Goal: Transaction & Acquisition: Purchase product/service

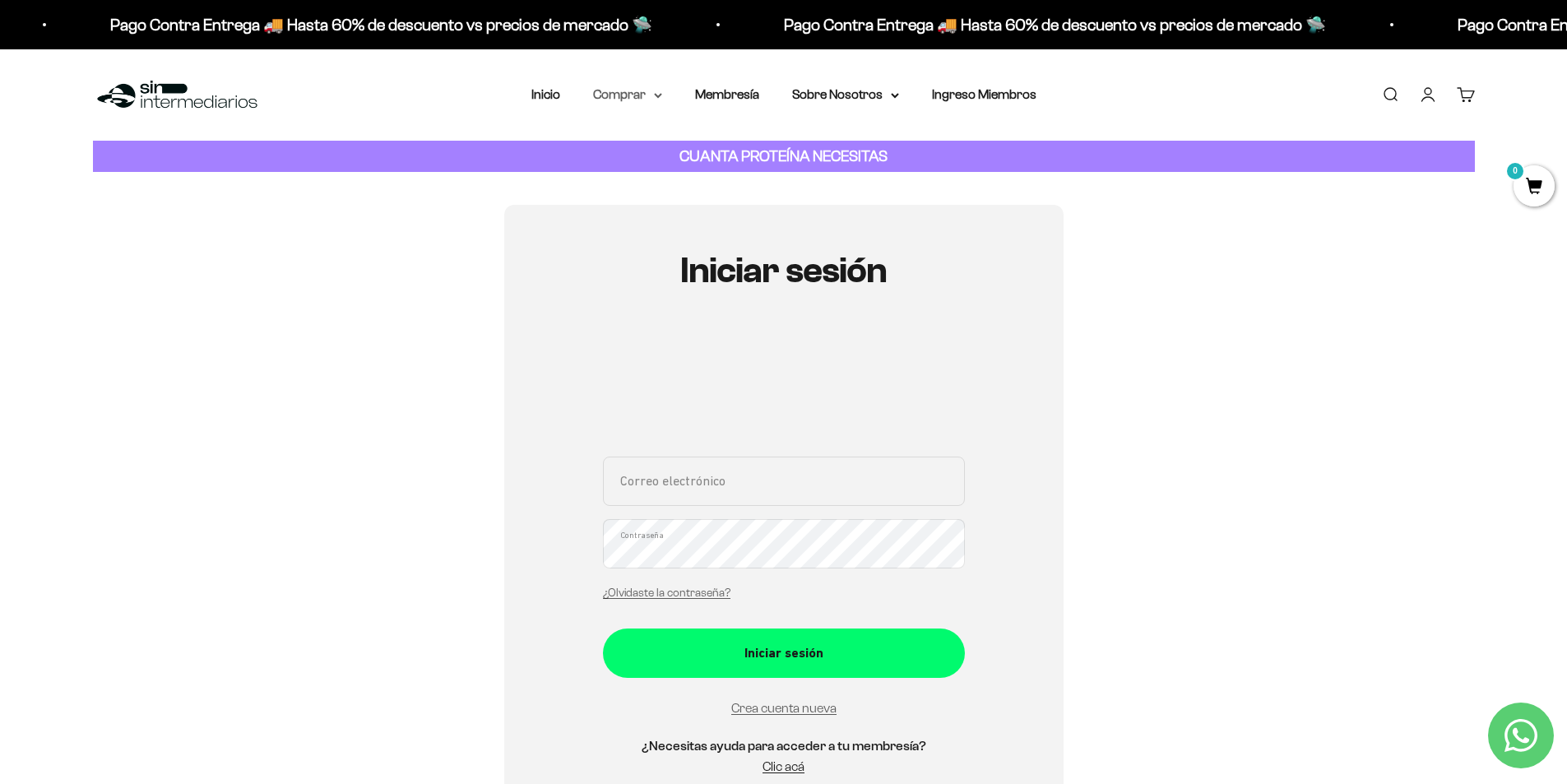
click at [616, 94] on summary "Comprar" at bounding box center [627, 94] width 69 height 22
click at [652, 152] on span "Proteínas" at bounding box center [630, 147] width 55 height 14
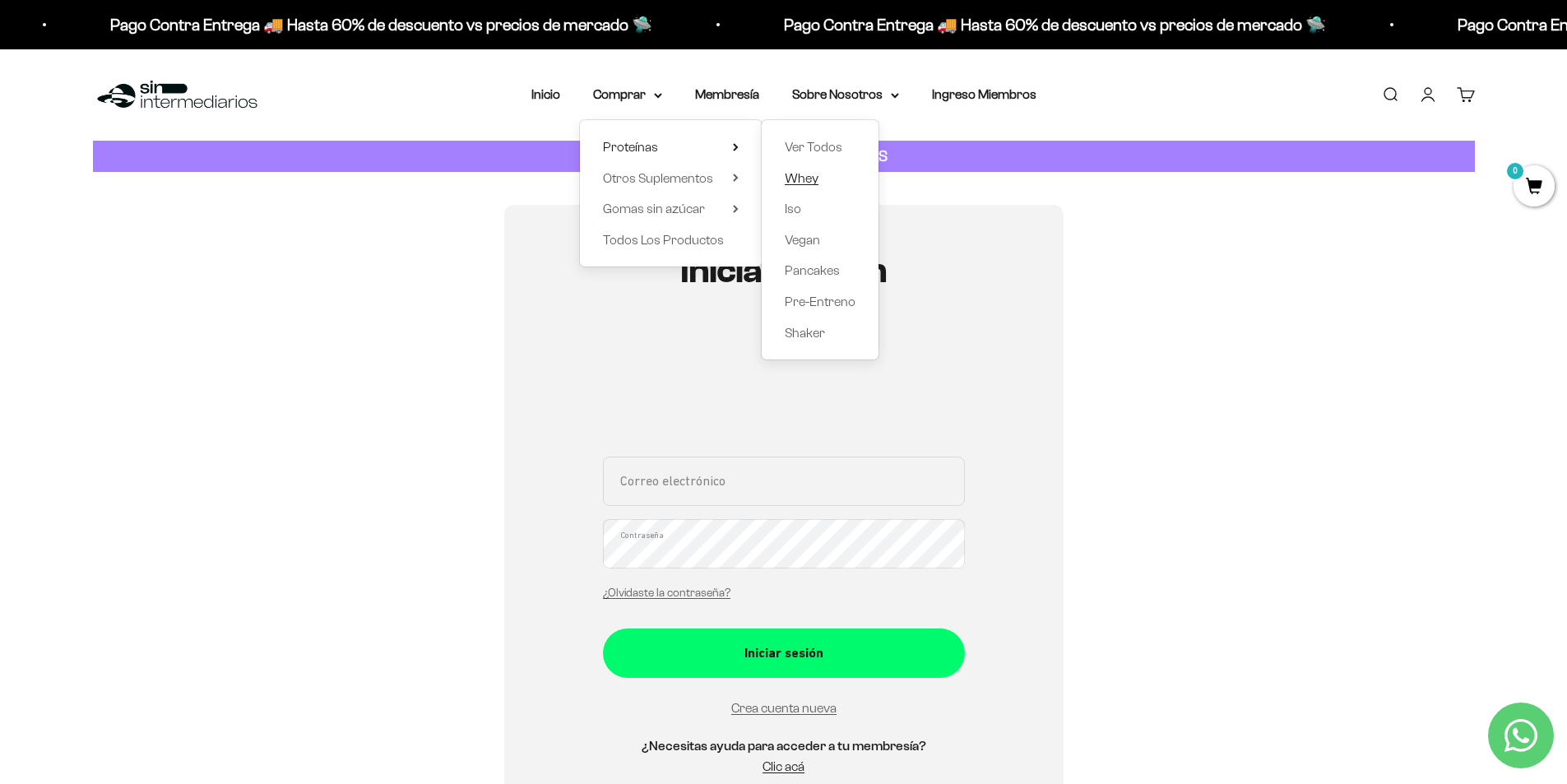
click at [802, 175] on span "Whey" at bounding box center [801, 178] width 33 height 14
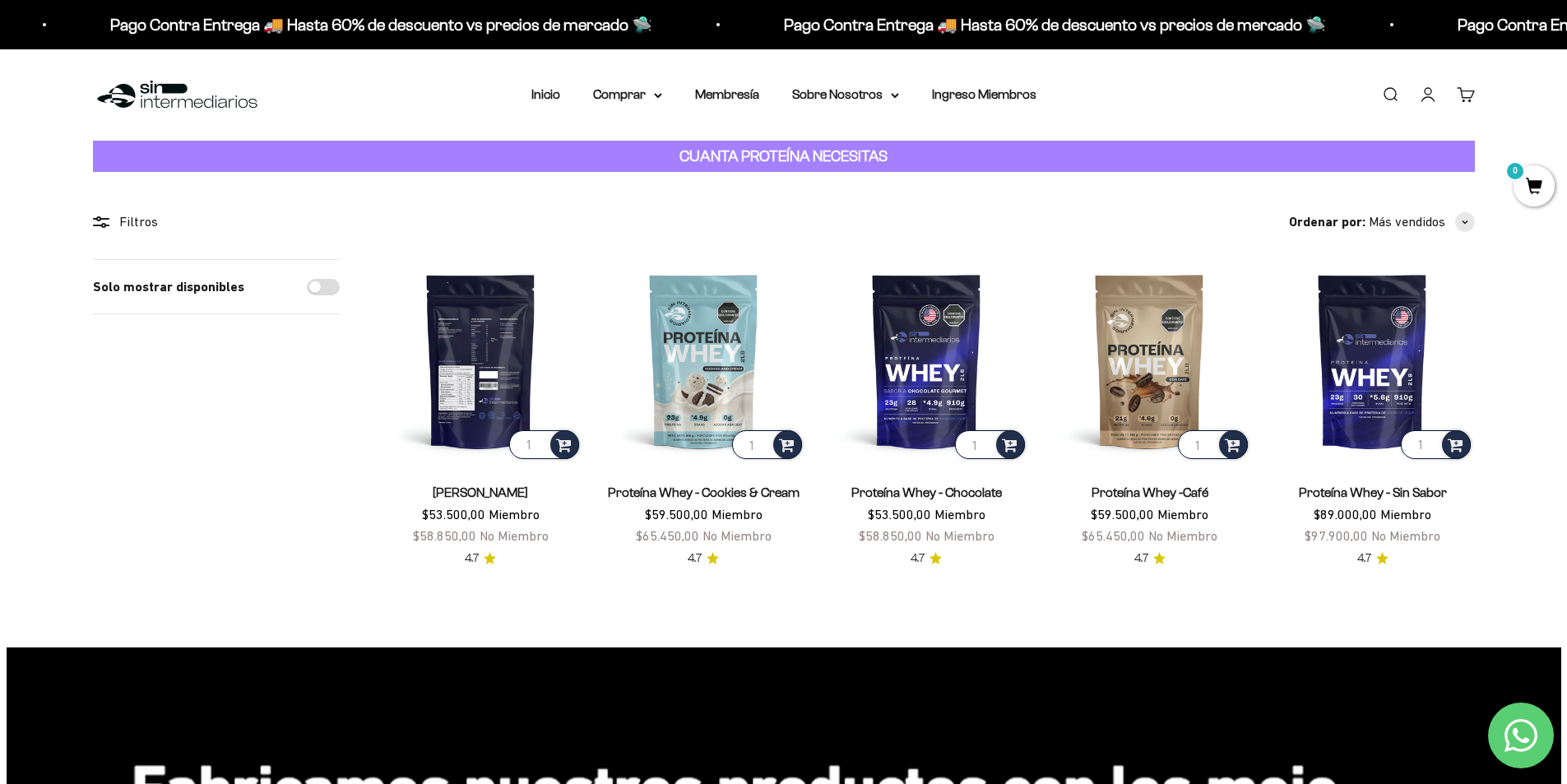
click at [506, 363] on img at bounding box center [481, 361] width 203 height 203
click at [612, 99] on summary "Comprar" at bounding box center [627, 94] width 69 height 22
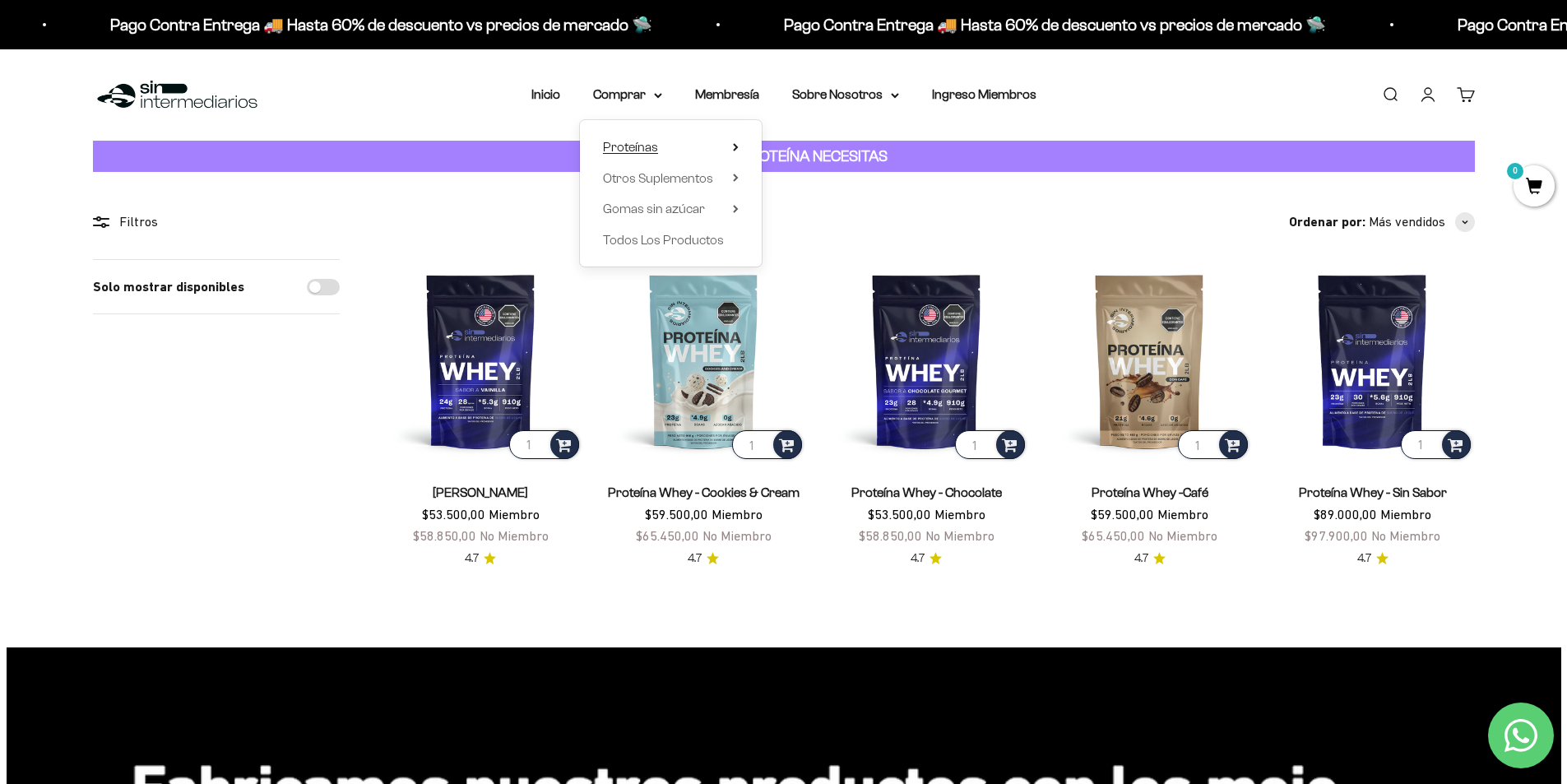
click at [659, 149] on summary "Proteínas" at bounding box center [670, 147] width 136 height 22
click at [840, 203] on link "Iso" at bounding box center [820, 209] width 71 height 22
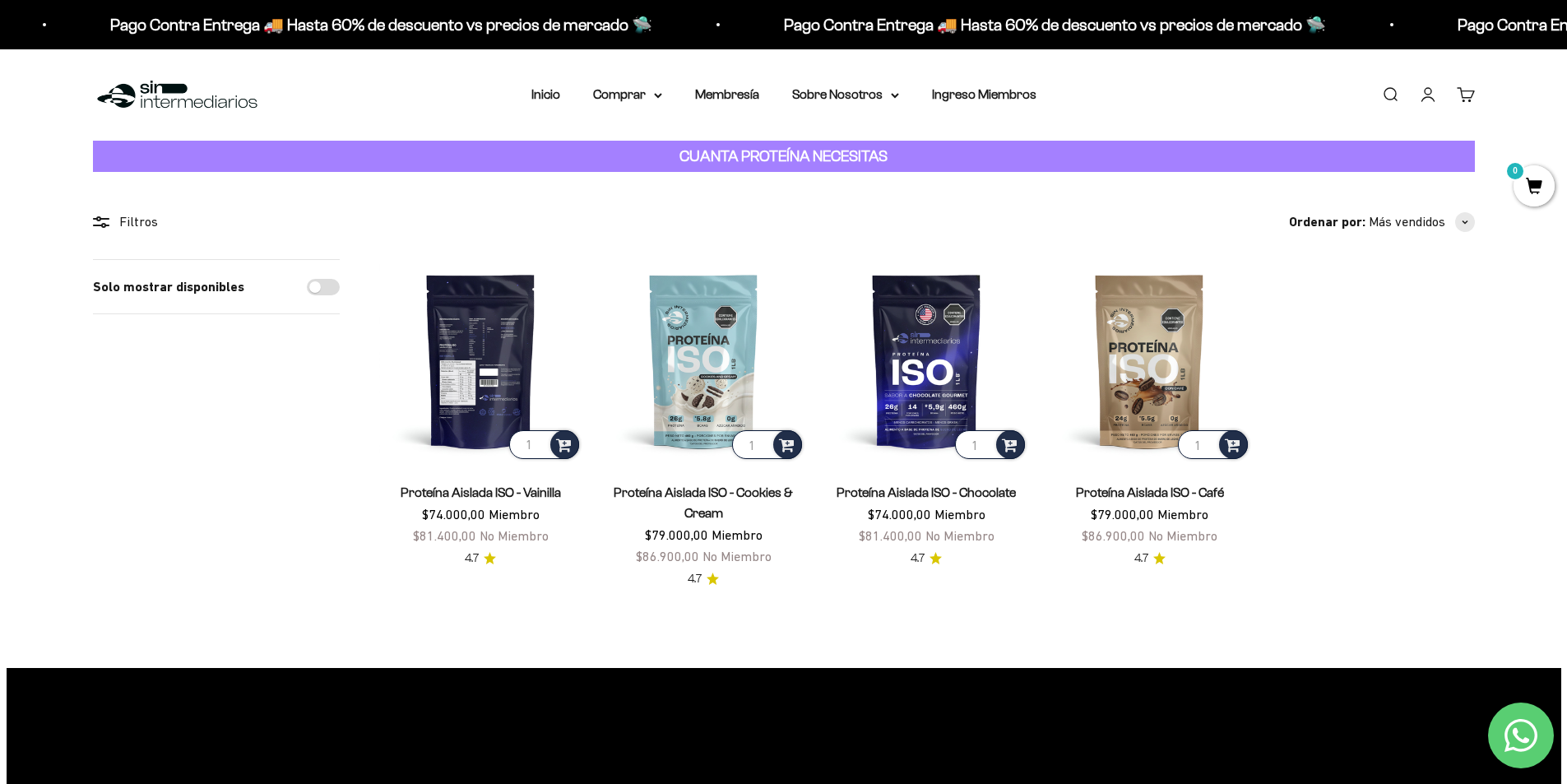
click at [476, 346] on img at bounding box center [481, 361] width 203 height 203
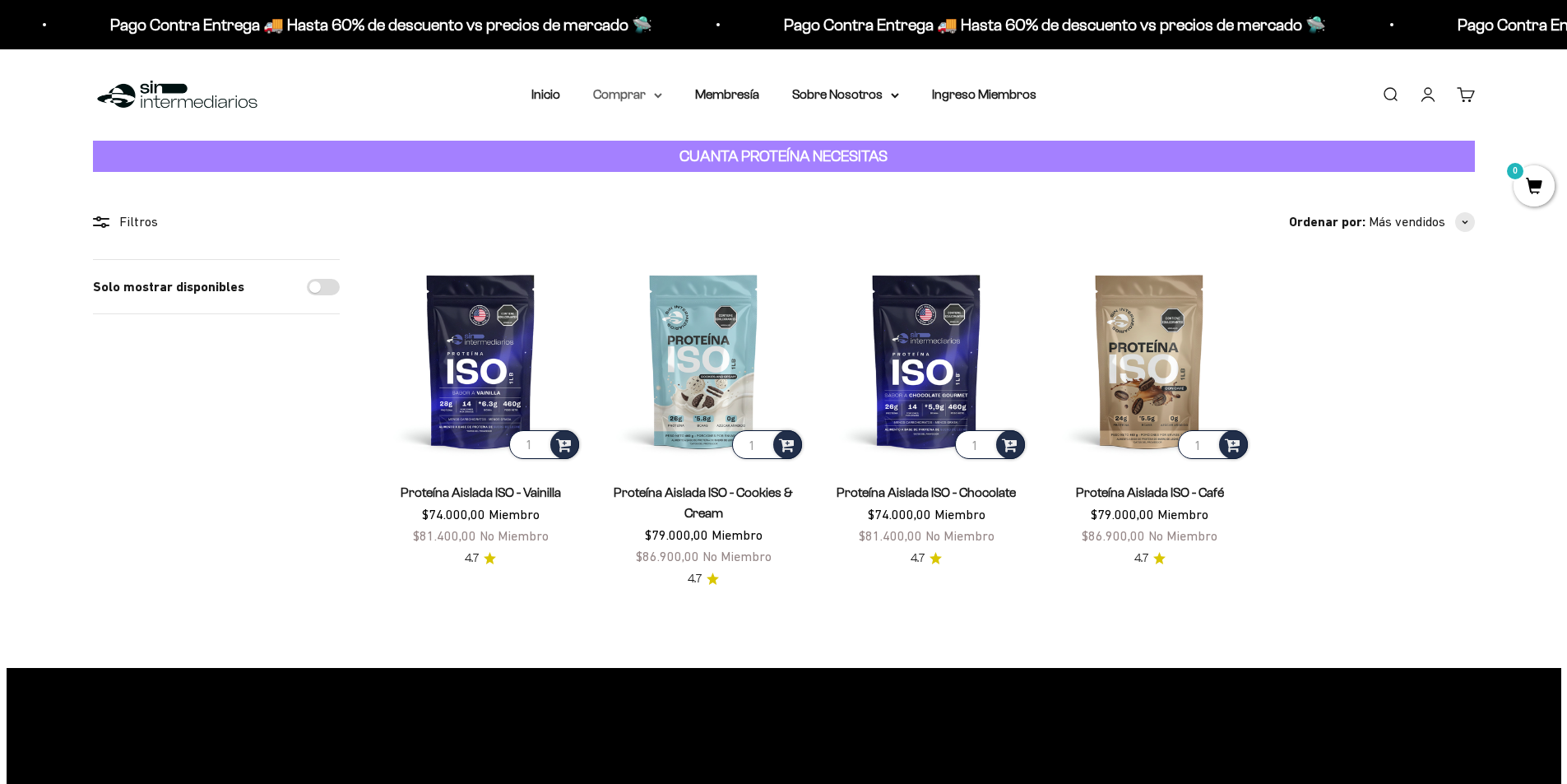
click at [658, 98] on icon at bounding box center [658, 95] width 8 height 5
click at [660, 150] on summary "Proteínas" at bounding box center [670, 147] width 136 height 22
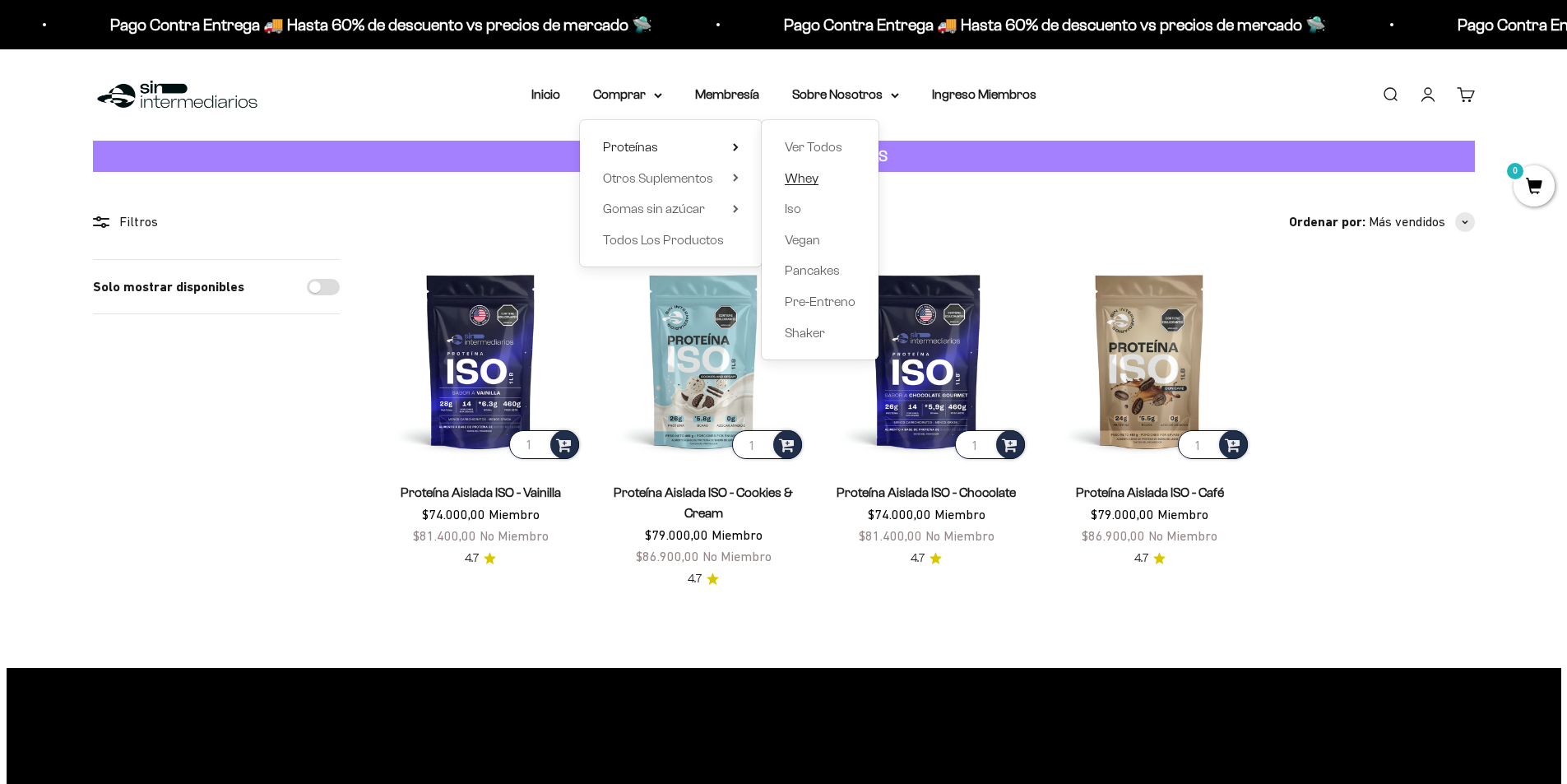
click at [815, 180] on span "Whey" at bounding box center [801, 178] width 33 height 14
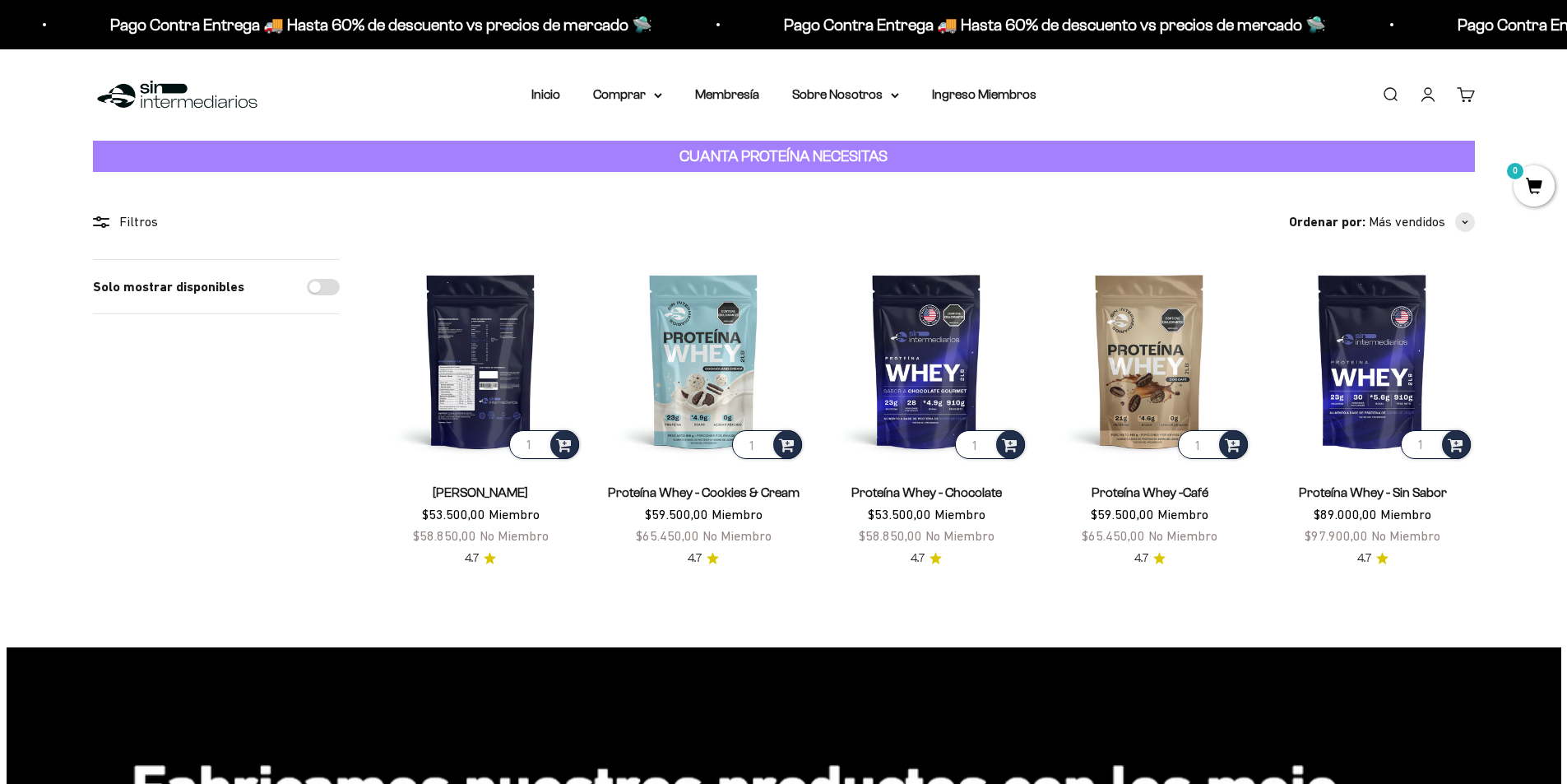
click at [506, 380] on img at bounding box center [481, 361] width 203 height 203
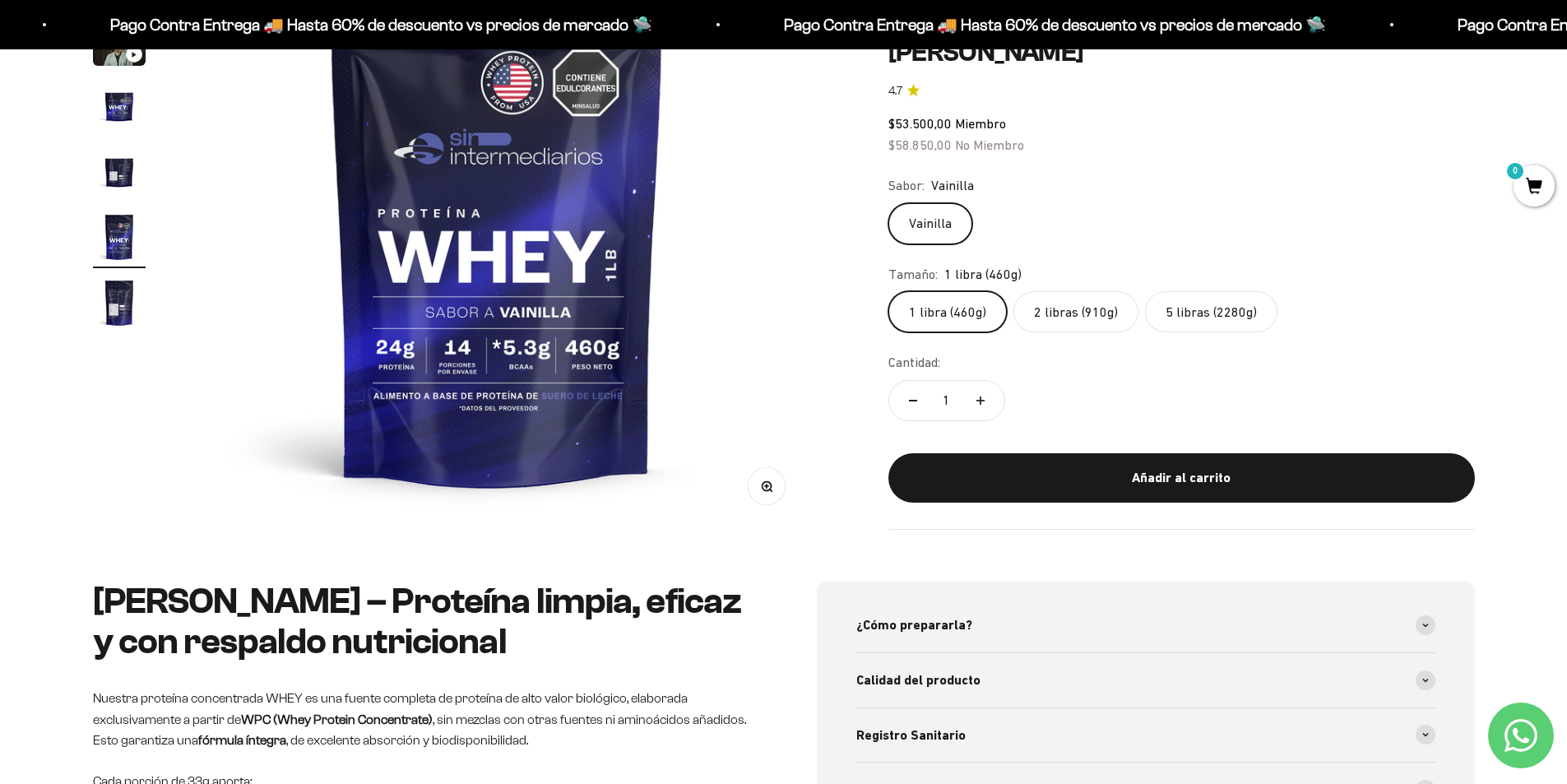
scroll to position [329, 0]
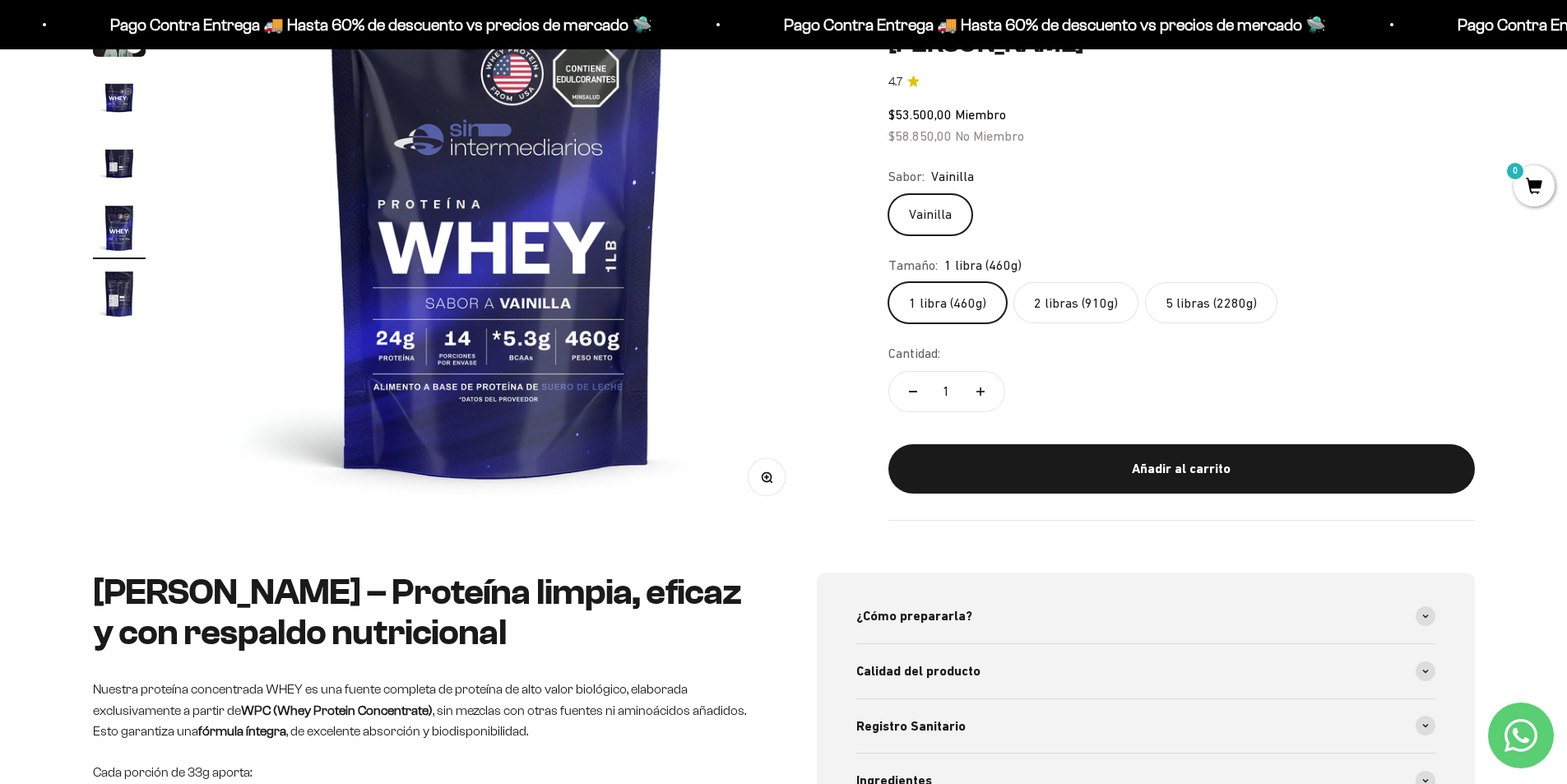
click at [1531, 192] on span "0" at bounding box center [1535, 186] width 41 height 41
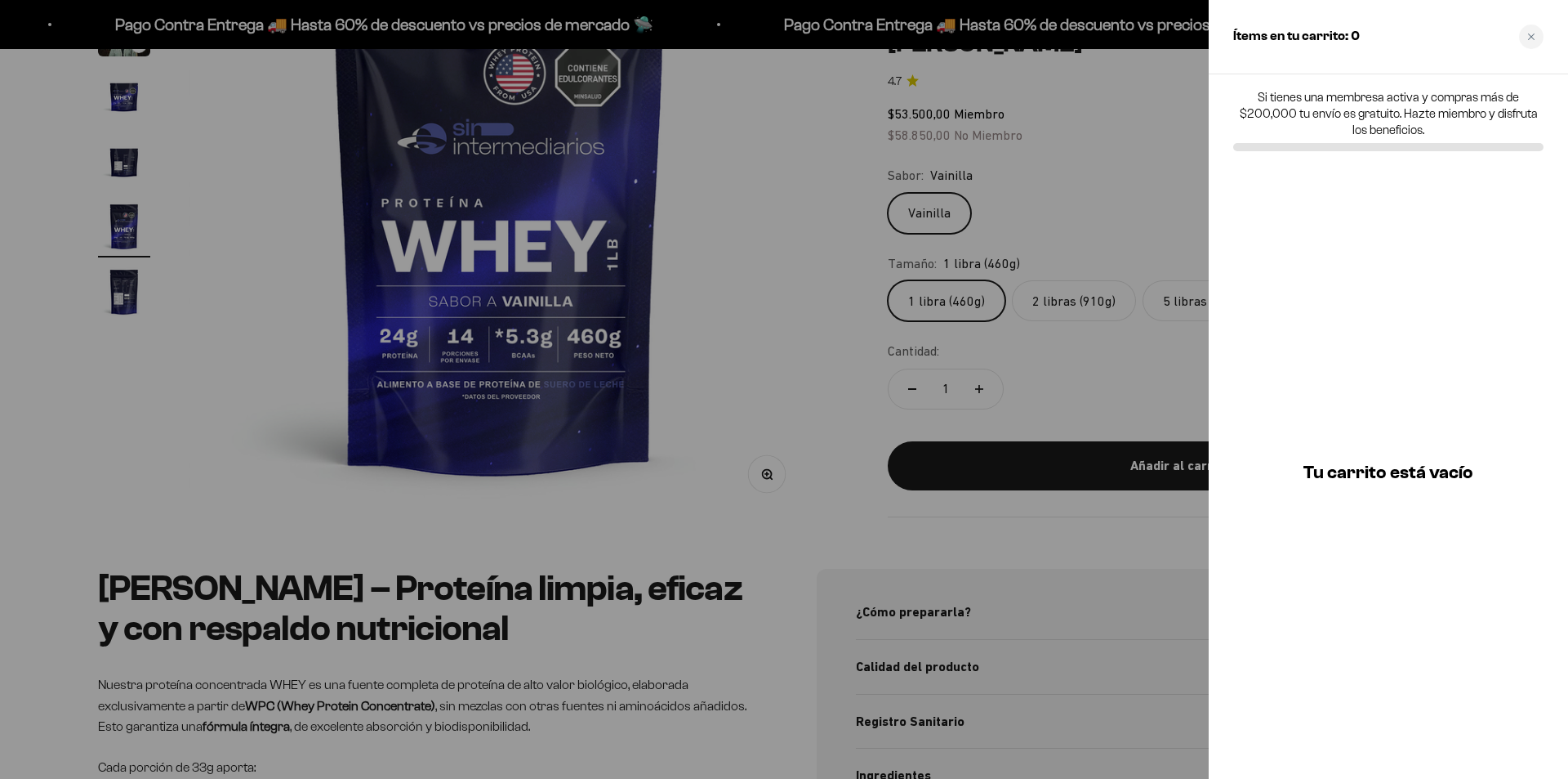
click at [727, 324] on div at bounding box center [784, 390] width 1568 height 779
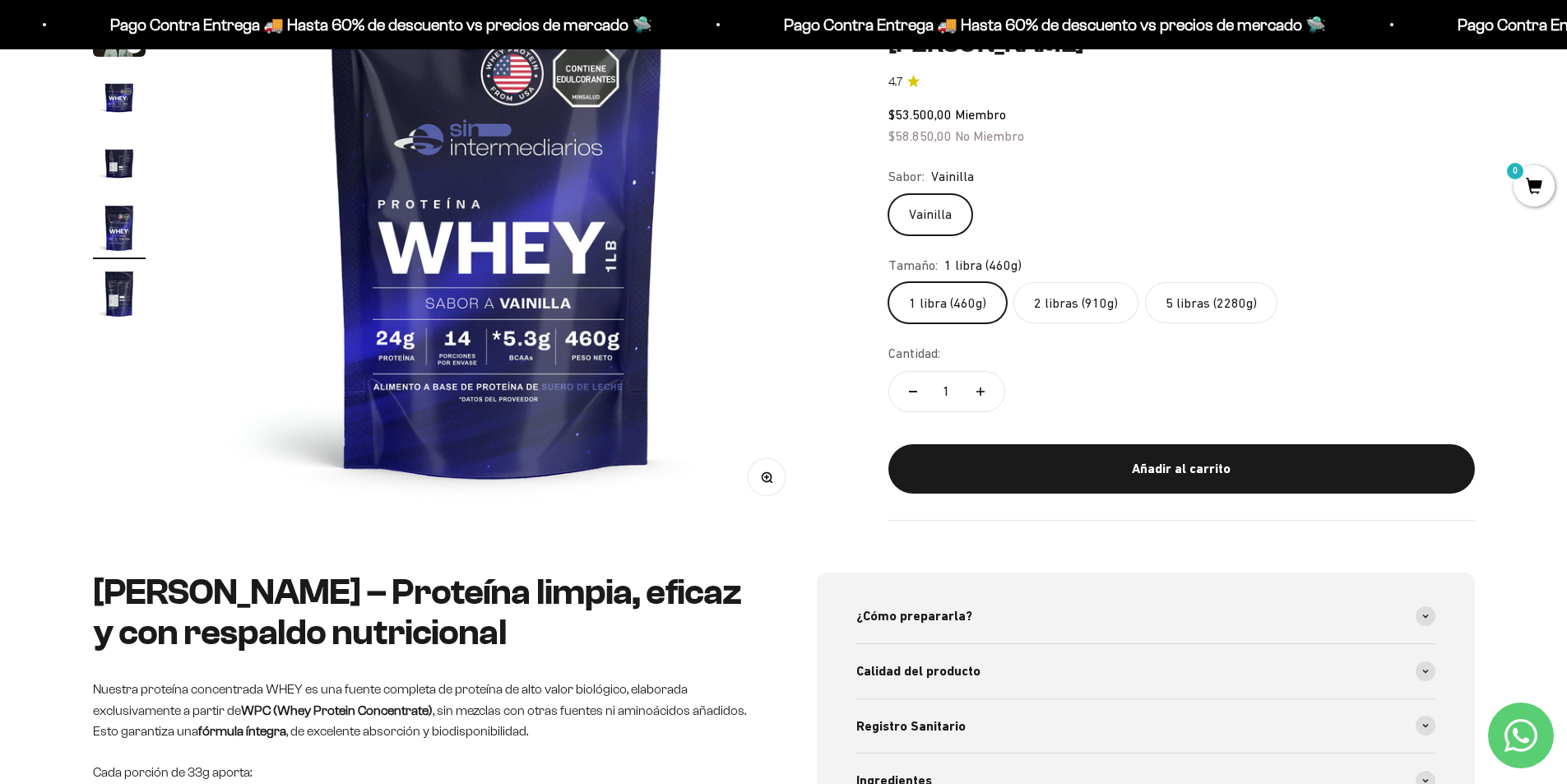
click at [1508, 742] on icon "Contact us on WhatsApp" at bounding box center [1521, 735] width 33 height 33
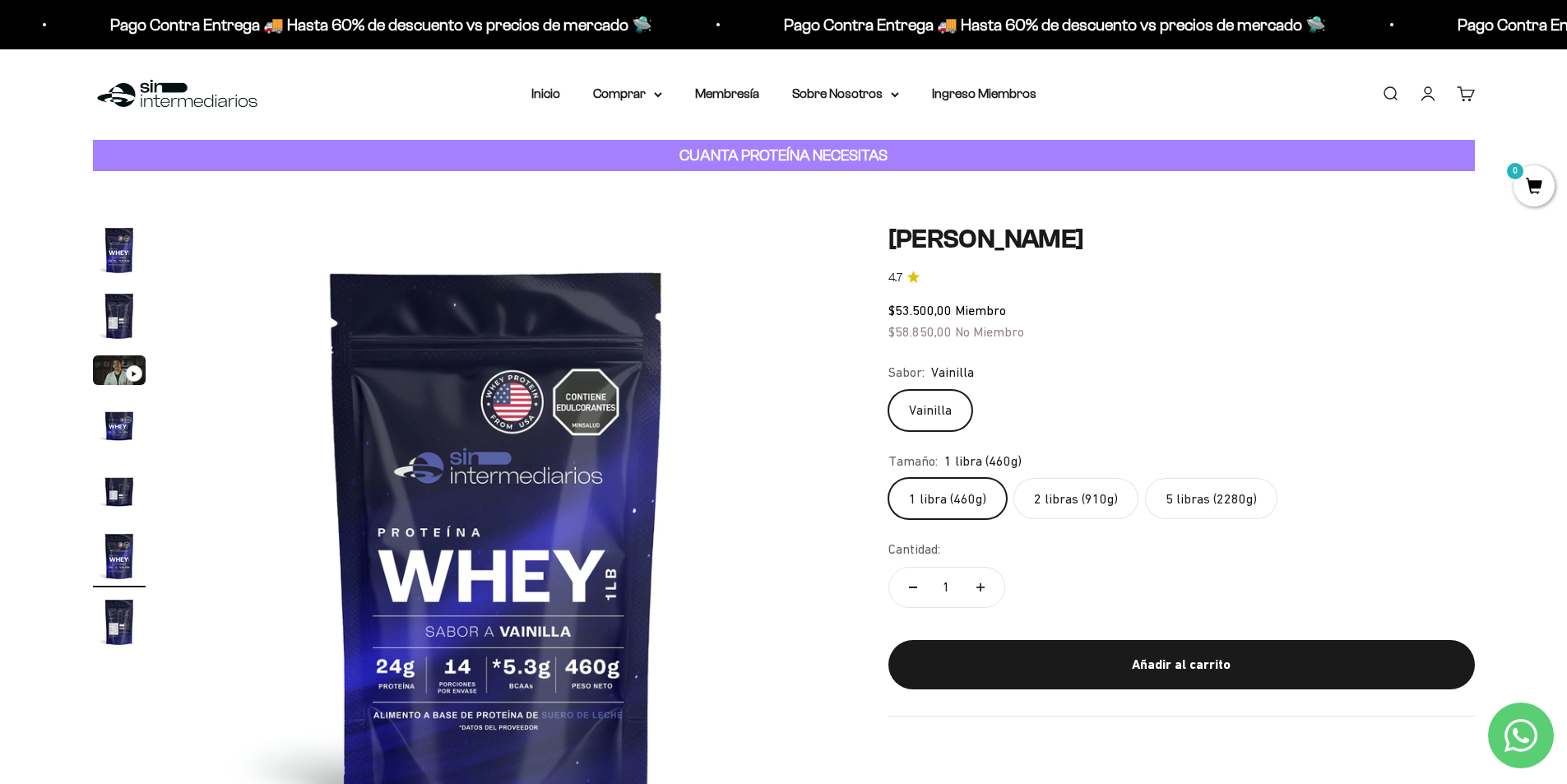
scroll to position [0, 0]
click at [1431, 94] on link "Iniciar sesión" at bounding box center [1428, 94] width 18 height 18
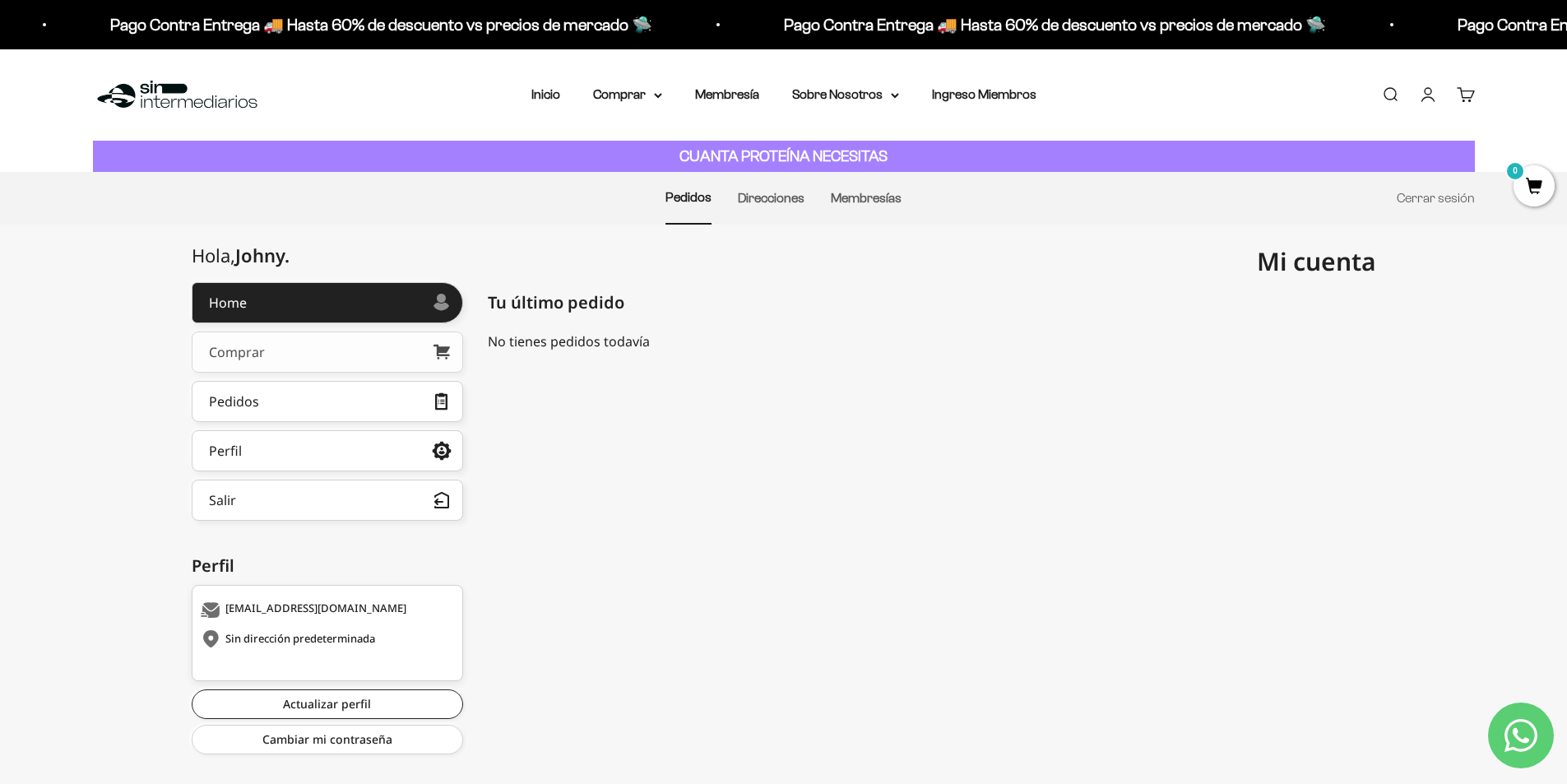
click at [305, 352] on link "Comprar" at bounding box center [327, 352] width 272 height 41
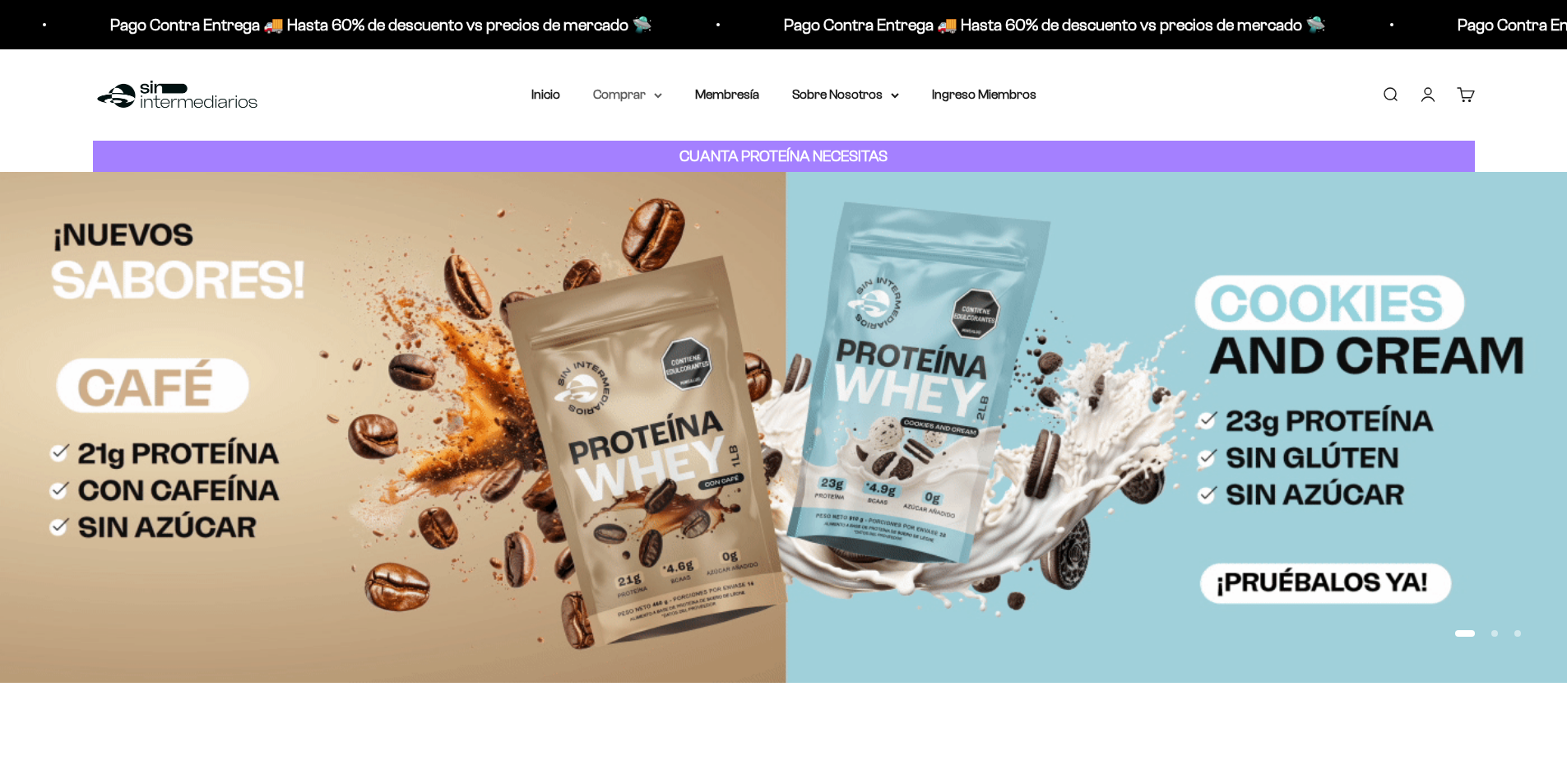
click at [631, 97] on summary "Comprar" at bounding box center [627, 94] width 69 height 22
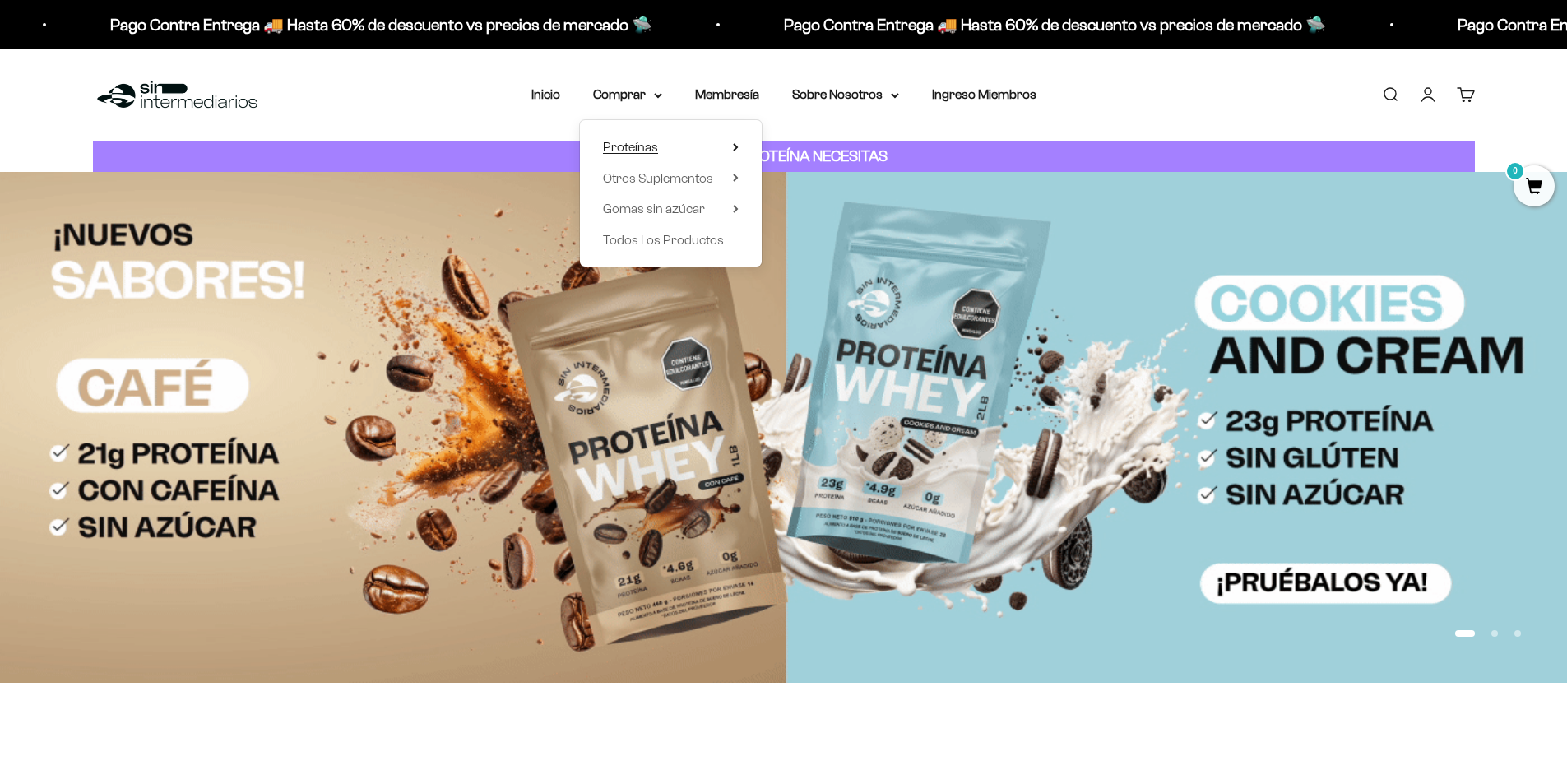
click at [639, 142] on span "Proteínas" at bounding box center [630, 147] width 55 height 14
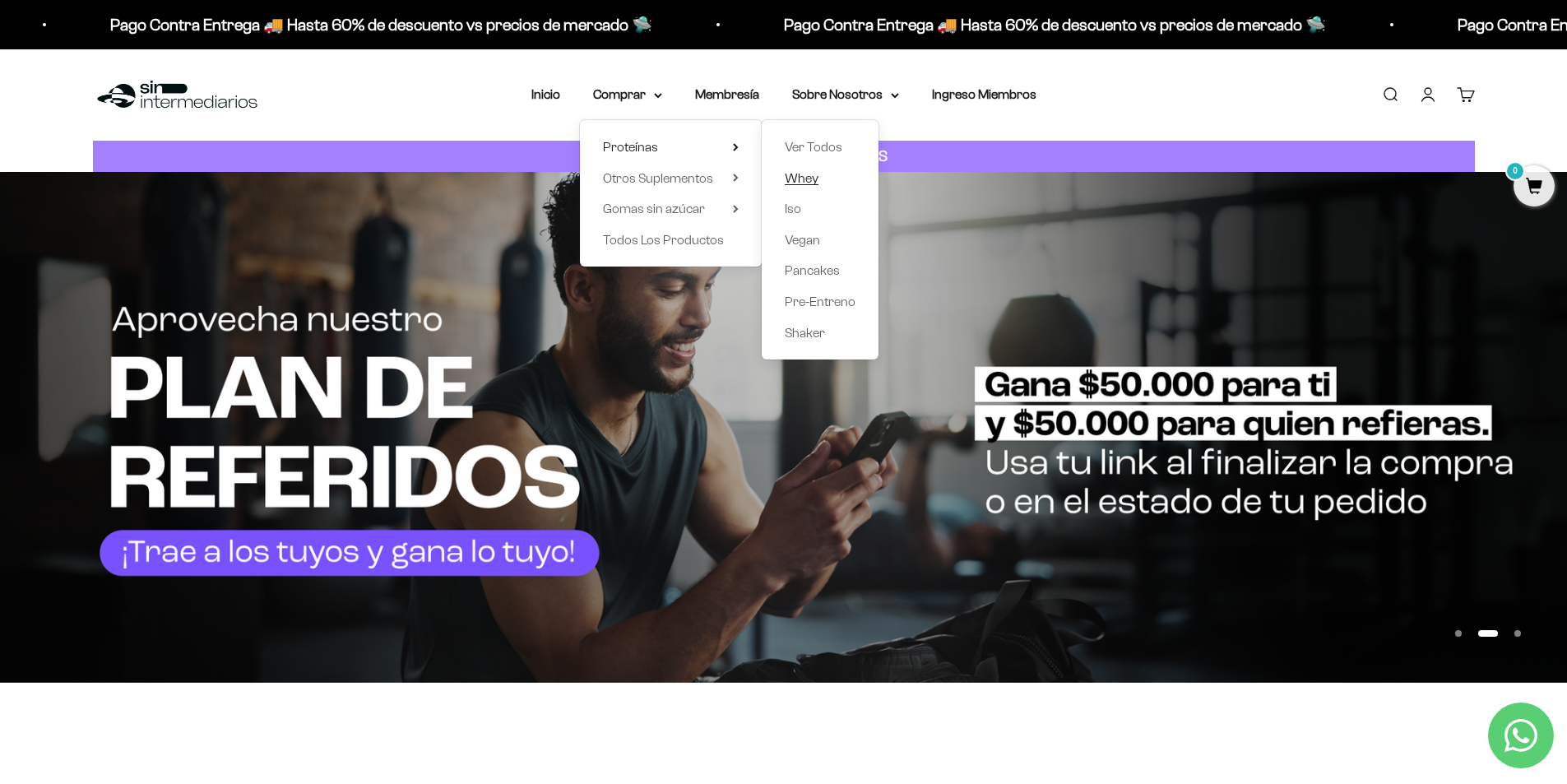
click at [805, 181] on span "Whey" at bounding box center [801, 178] width 33 height 14
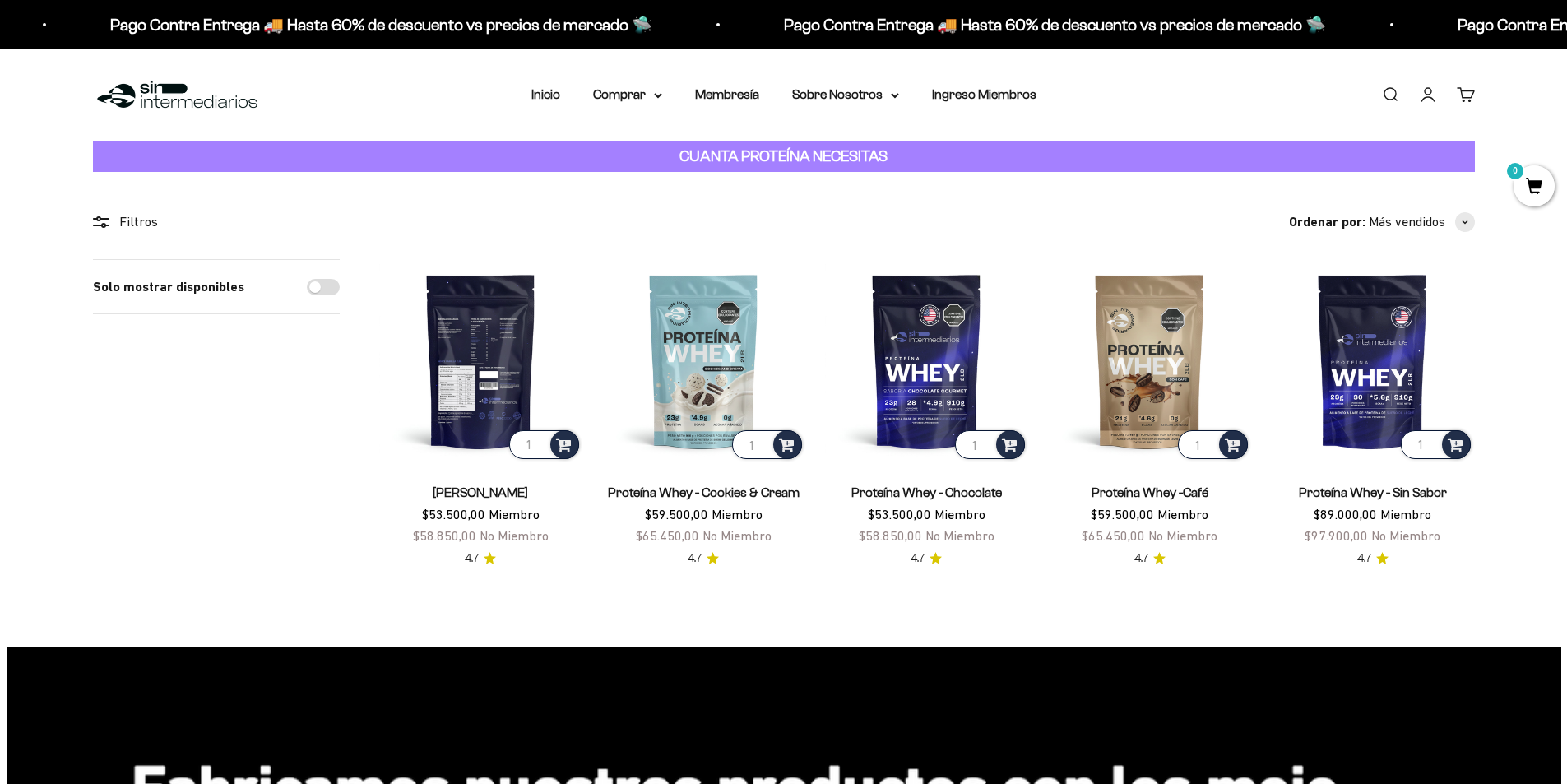
click at [496, 349] on img at bounding box center [481, 361] width 203 height 203
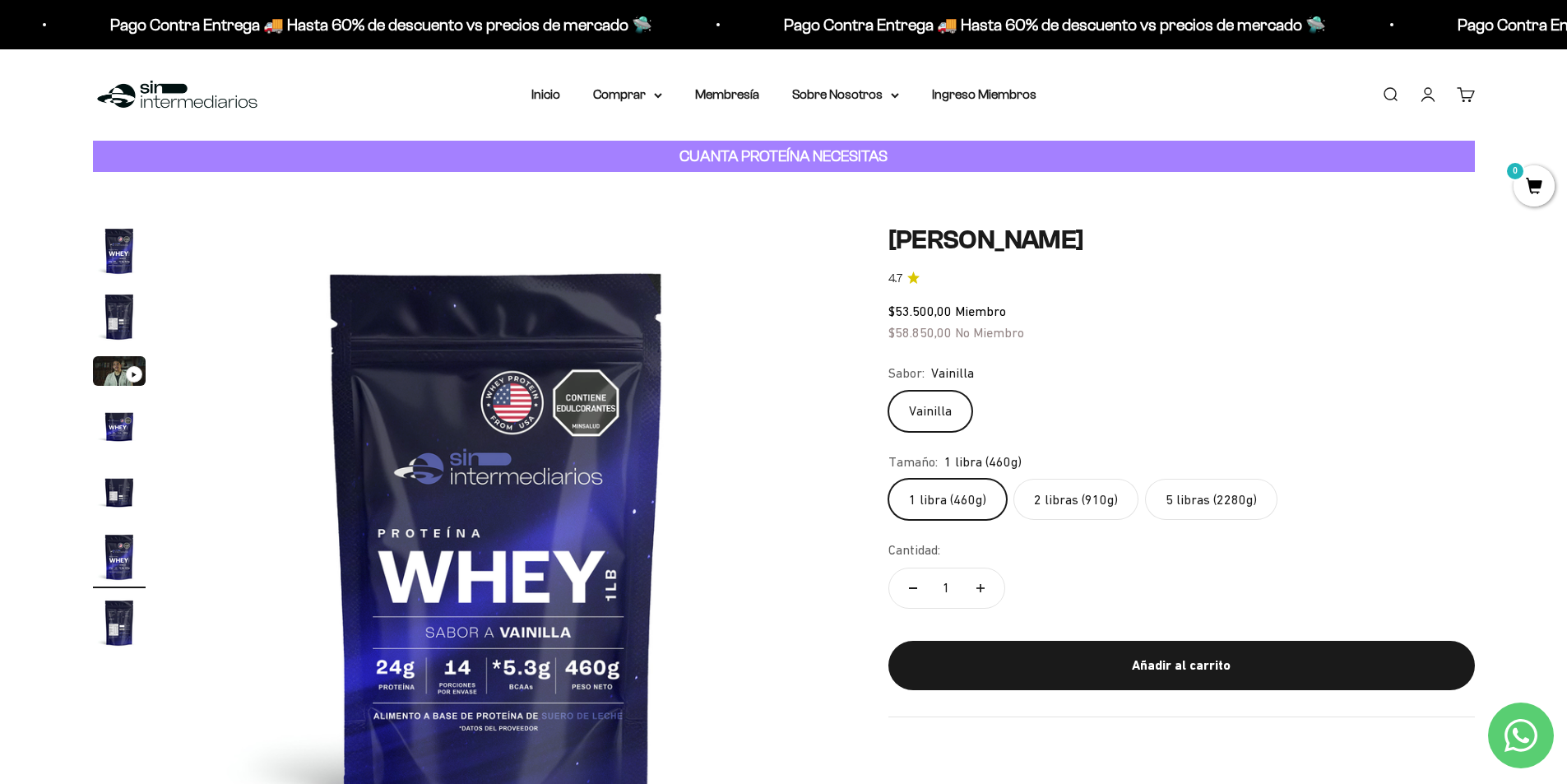
click at [1427, 97] on link "Cuenta" at bounding box center [1428, 94] width 18 height 18
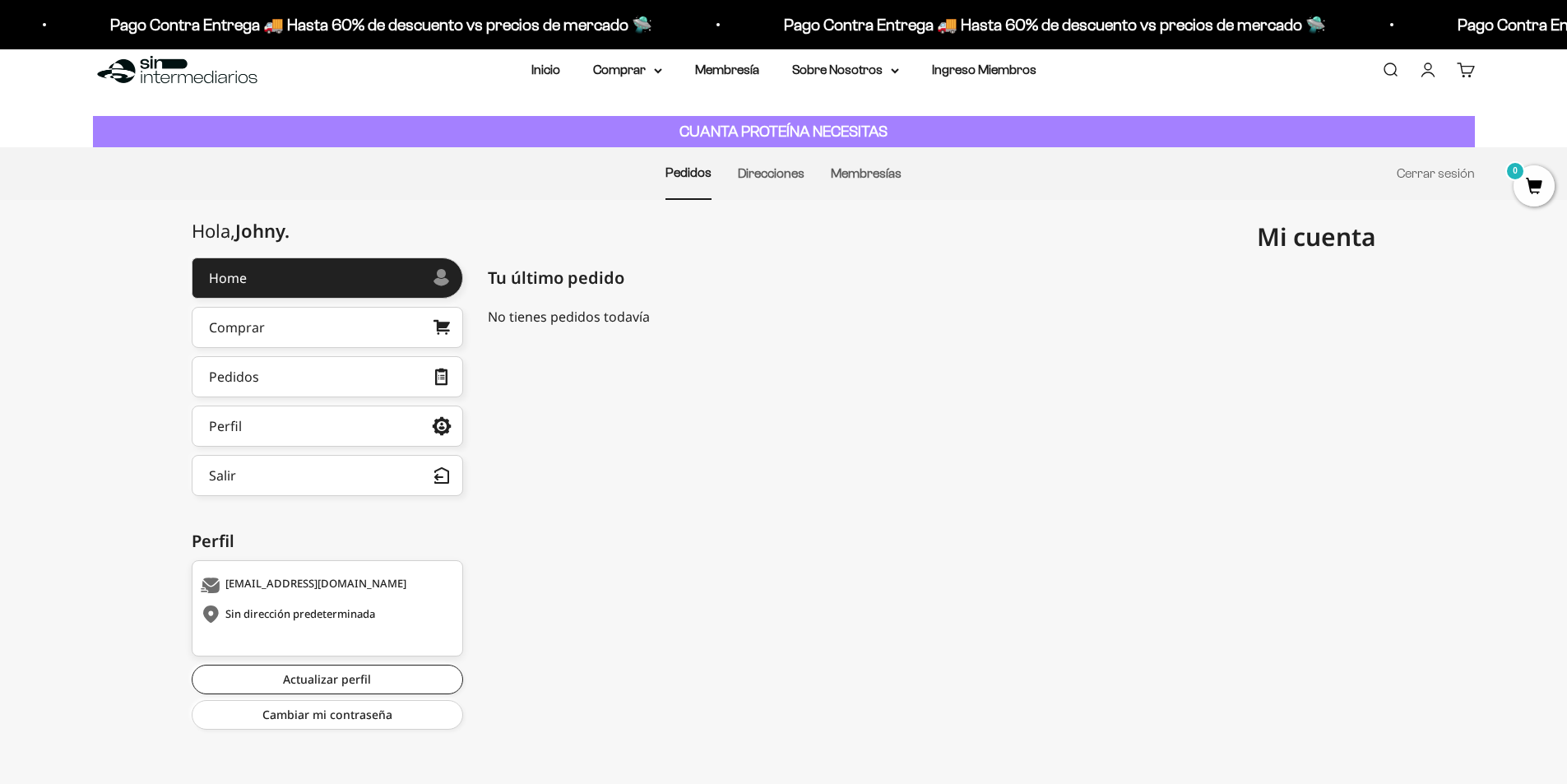
scroll to position [25, 0]
click at [337, 325] on link "Comprar" at bounding box center [327, 326] width 272 height 41
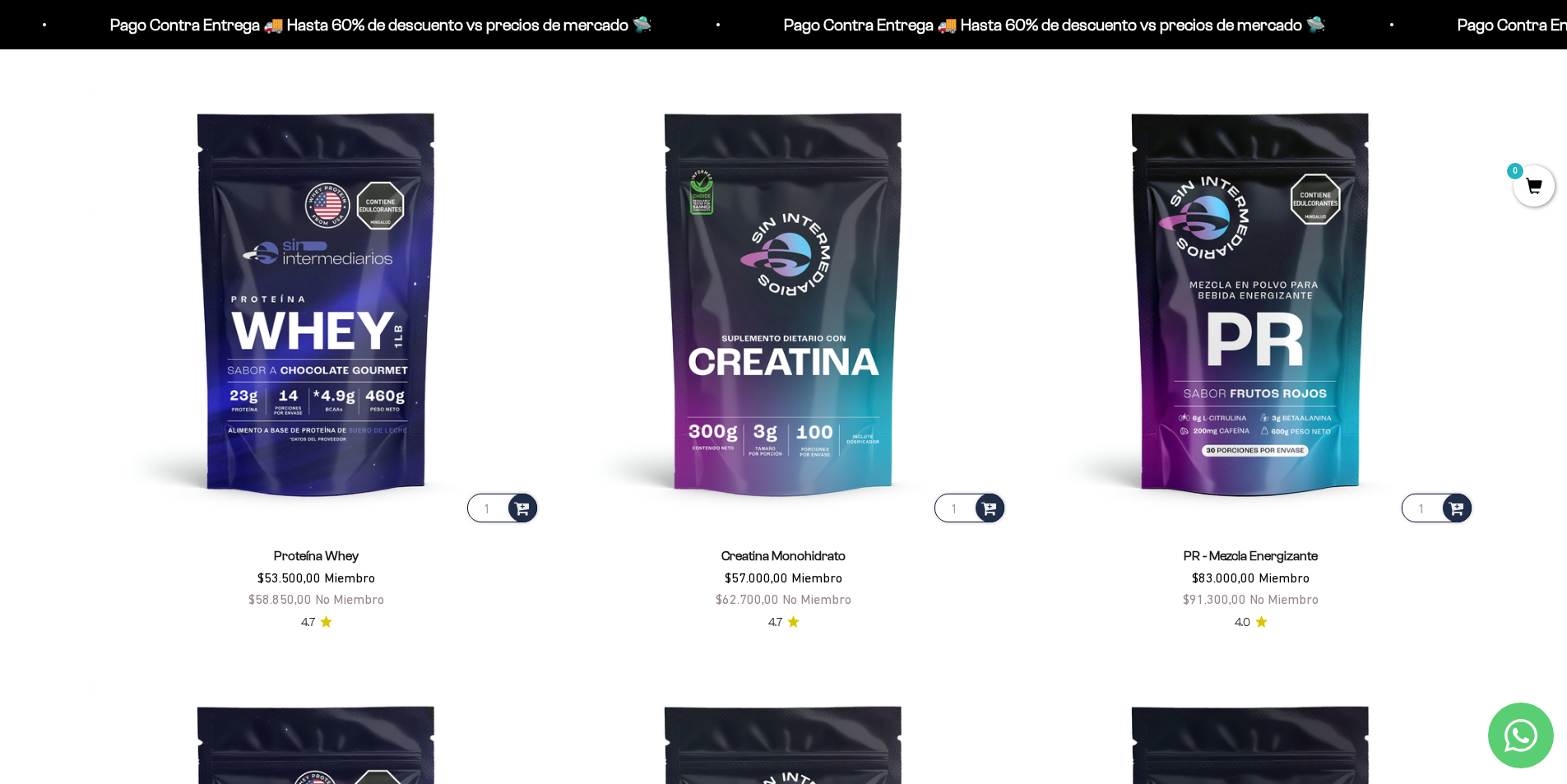
scroll to position [818, 0]
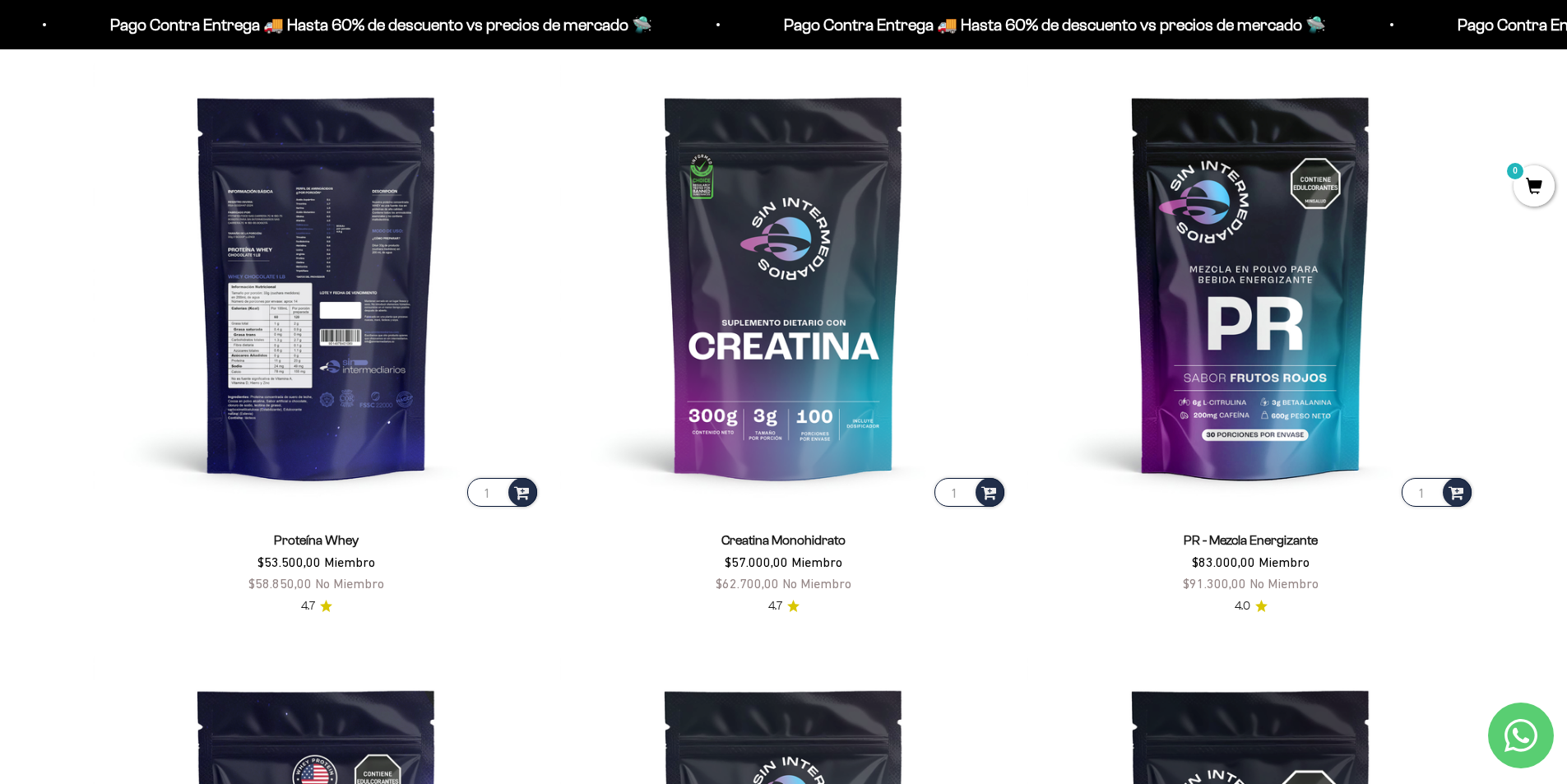
click at [335, 370] on img at bounding box center [317, 287] width 448 height 448
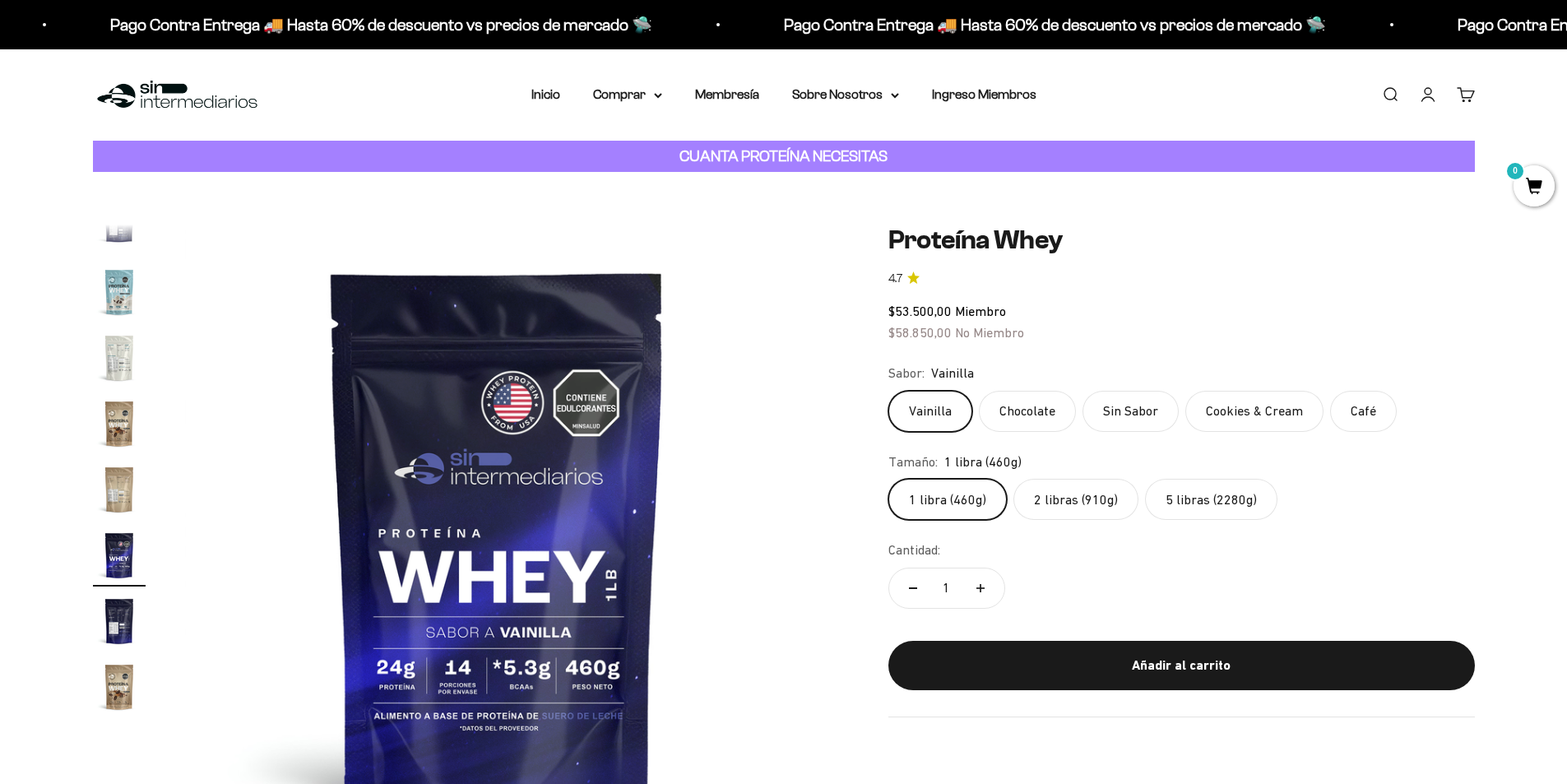
click at [1467, 95] on link "Carrito 0" at bounding box center [1466, 94] width 18 height 18
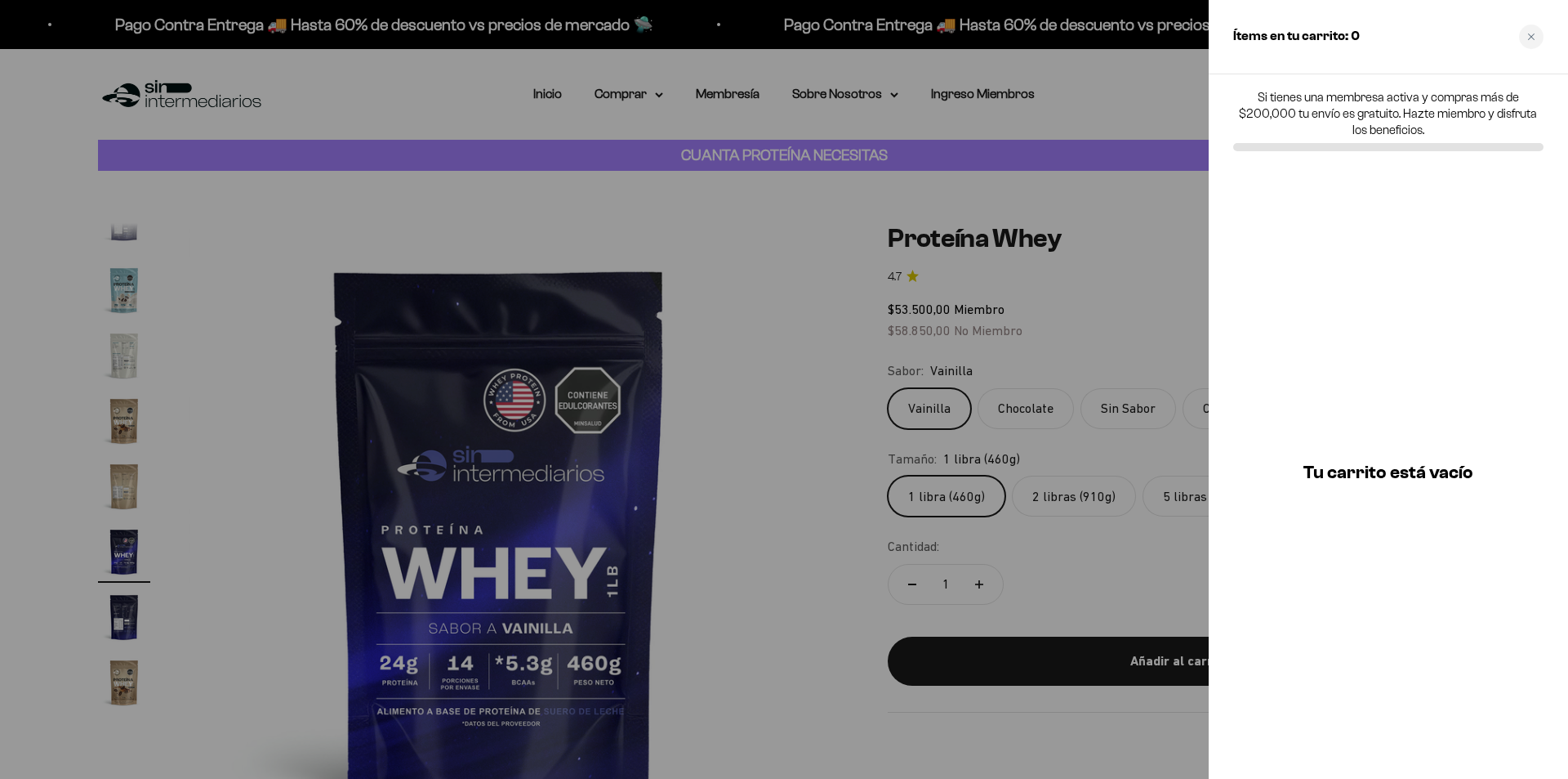
click at [791, 304] on div at bounding box center [784, 390] width 1568 height 779
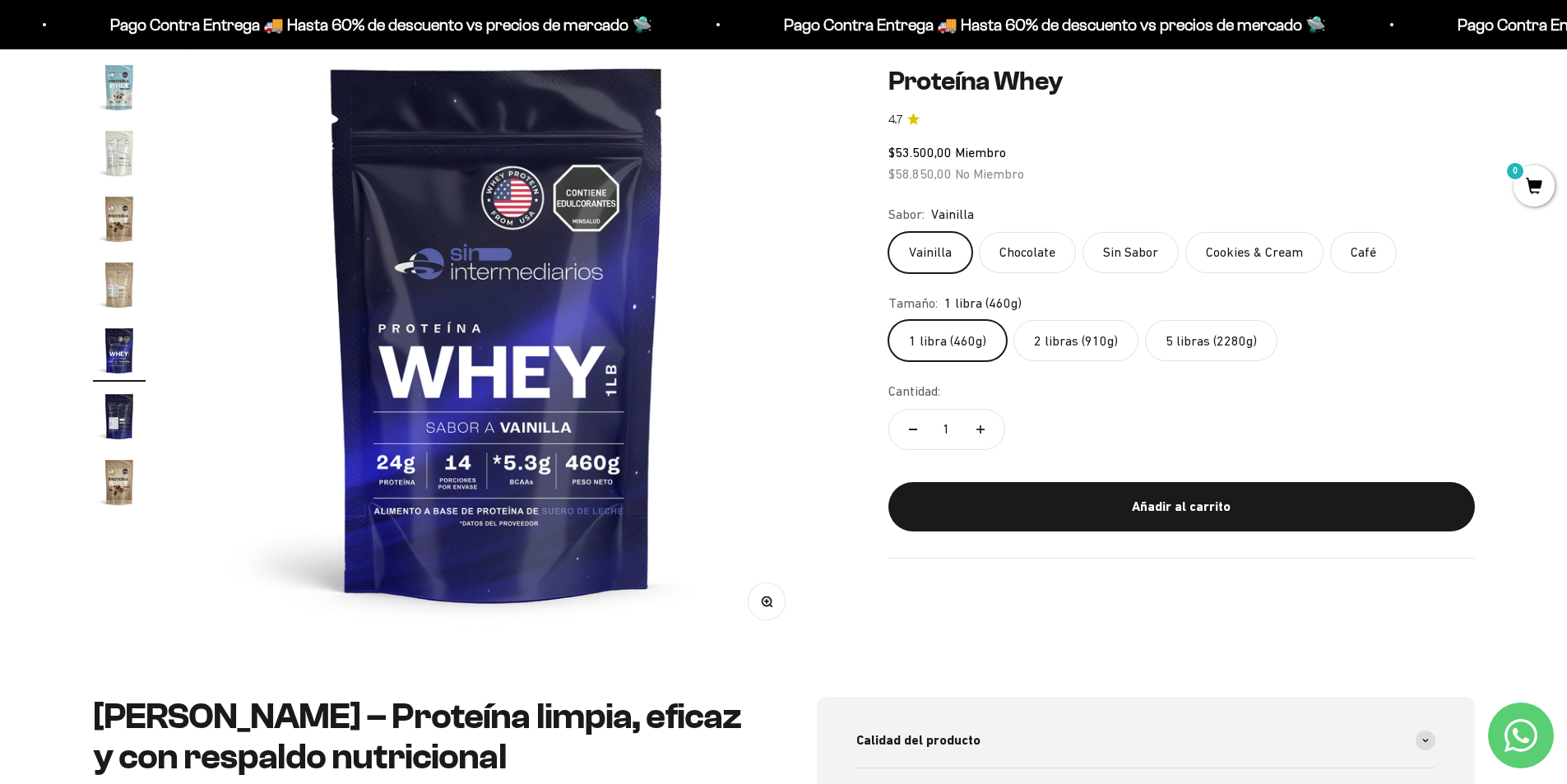
scroll to position [246, 0]
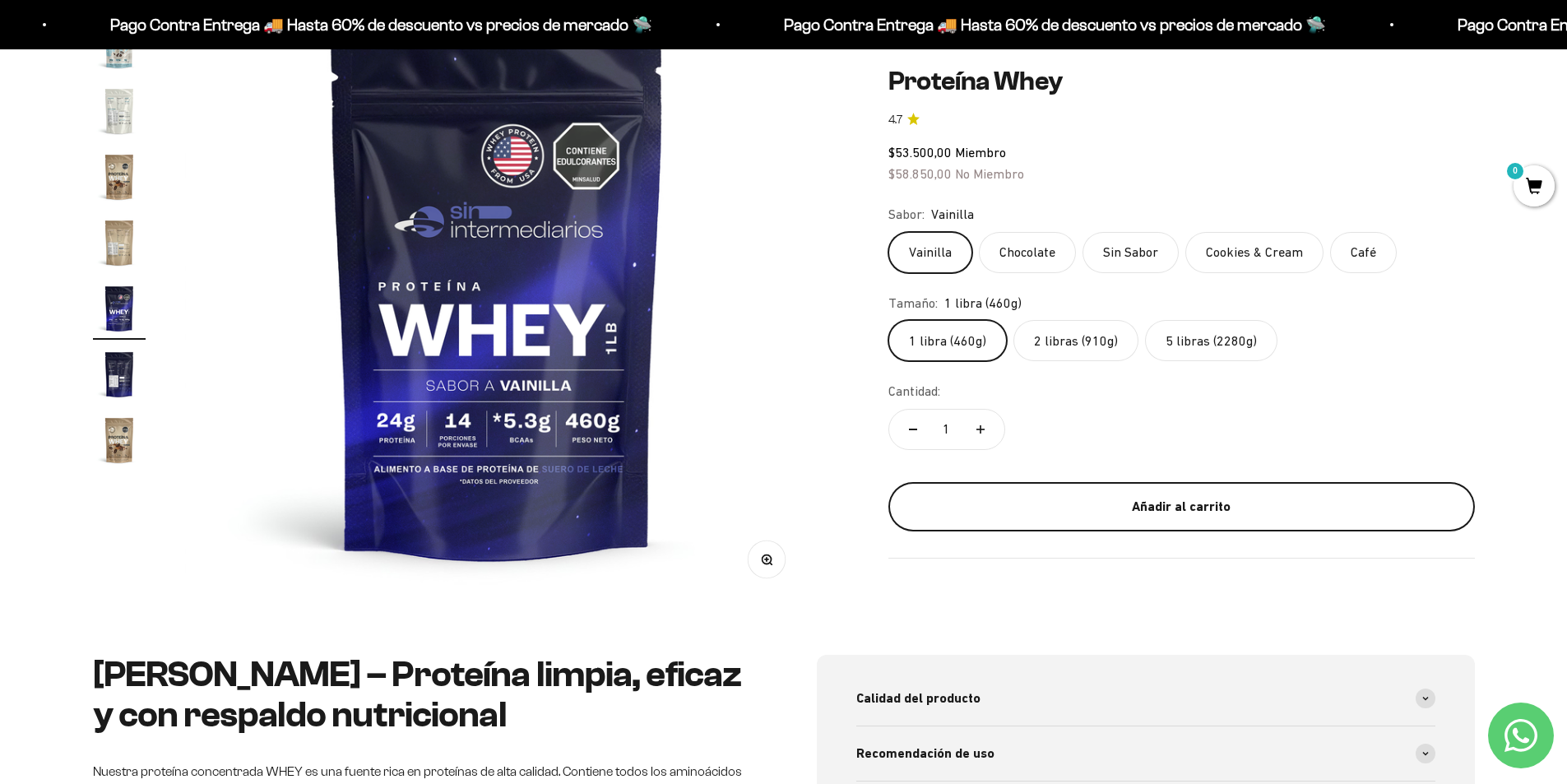
click at [1227, 500] on div "Añadir al carrito" at bounding box center [1181, 506] width 521 height 22
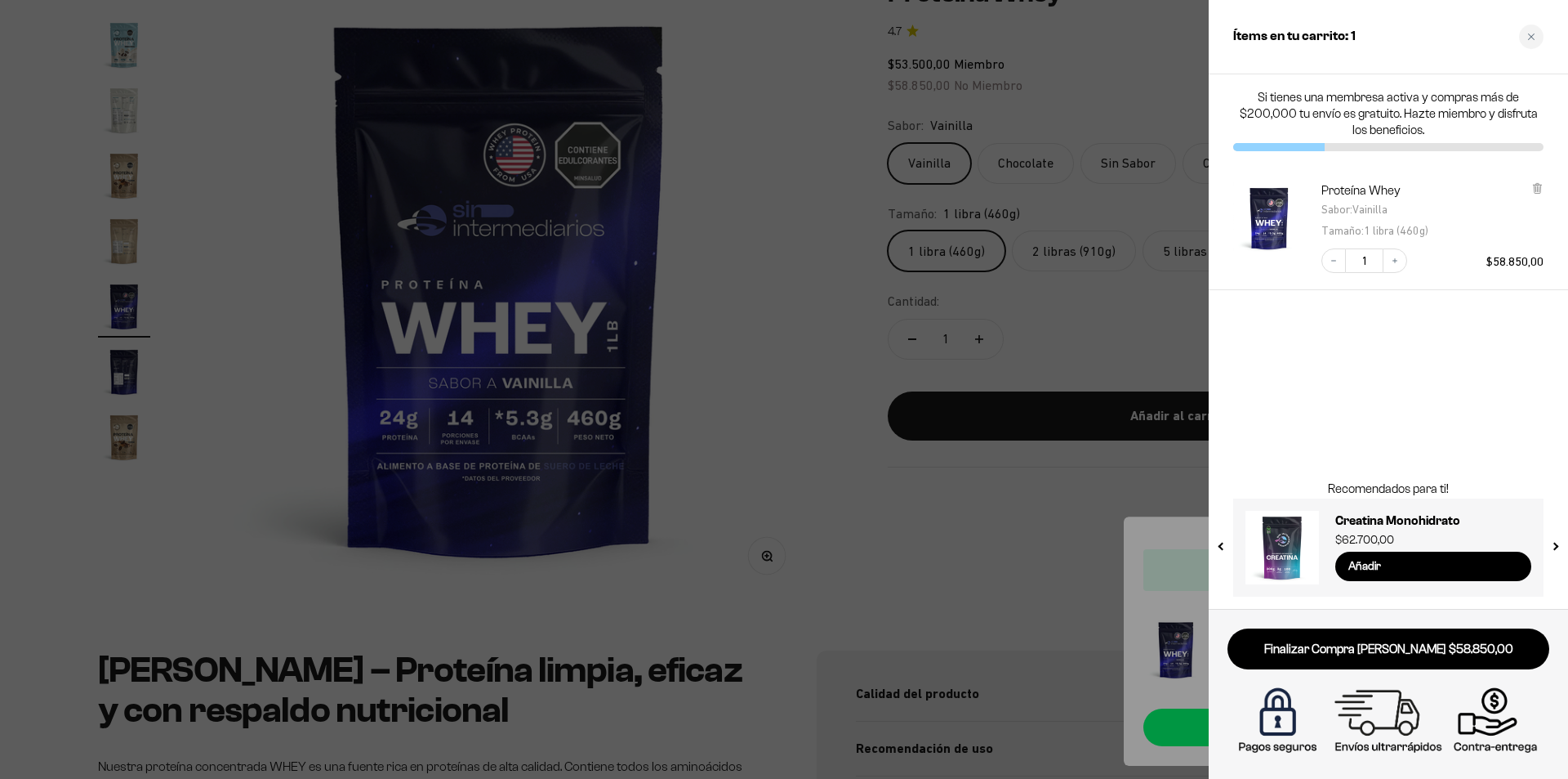
click at [1002, 515] on div at bounding box center [784, 390] width 1568 height 779
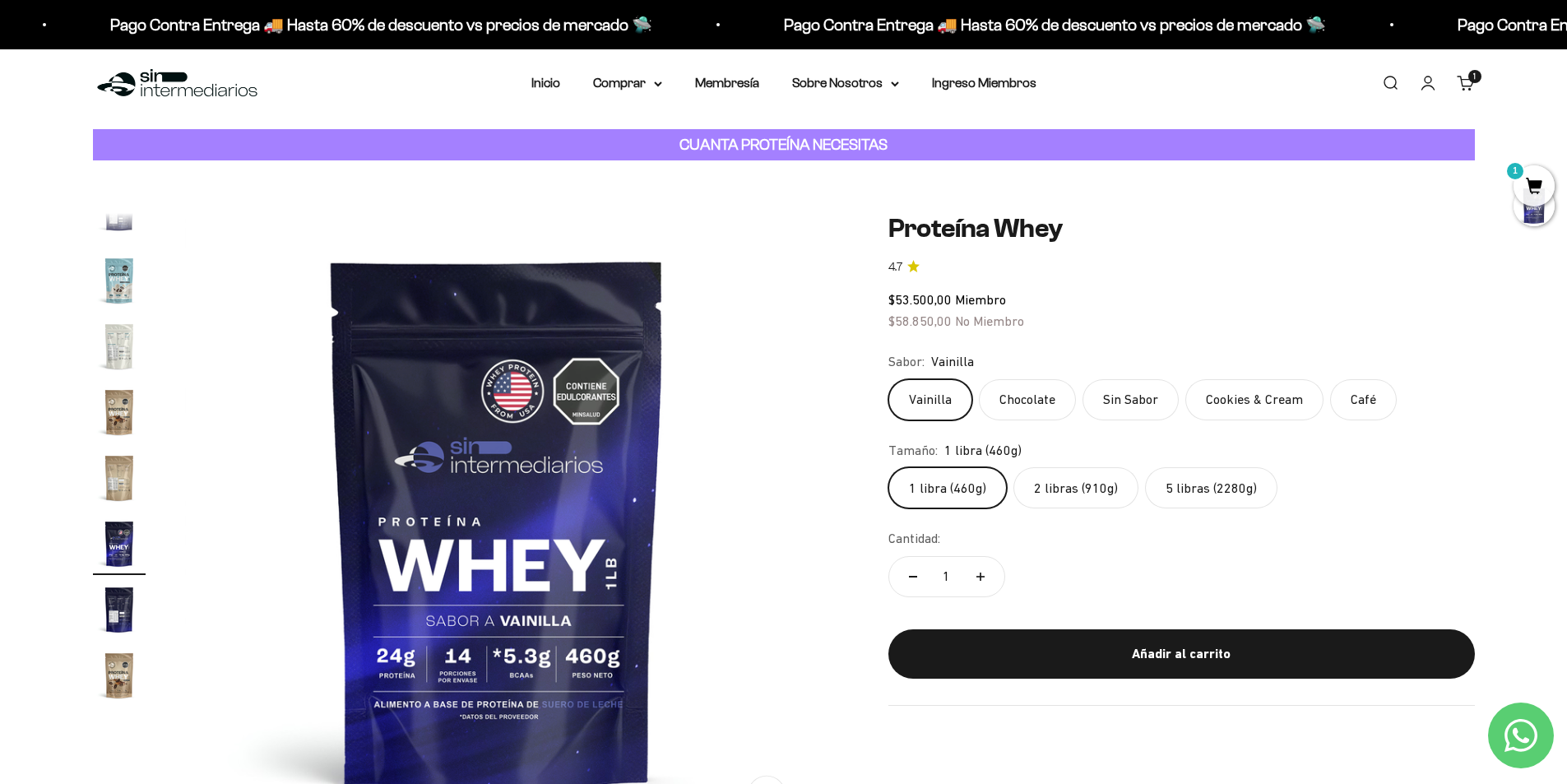
scroll to position [0, 0]
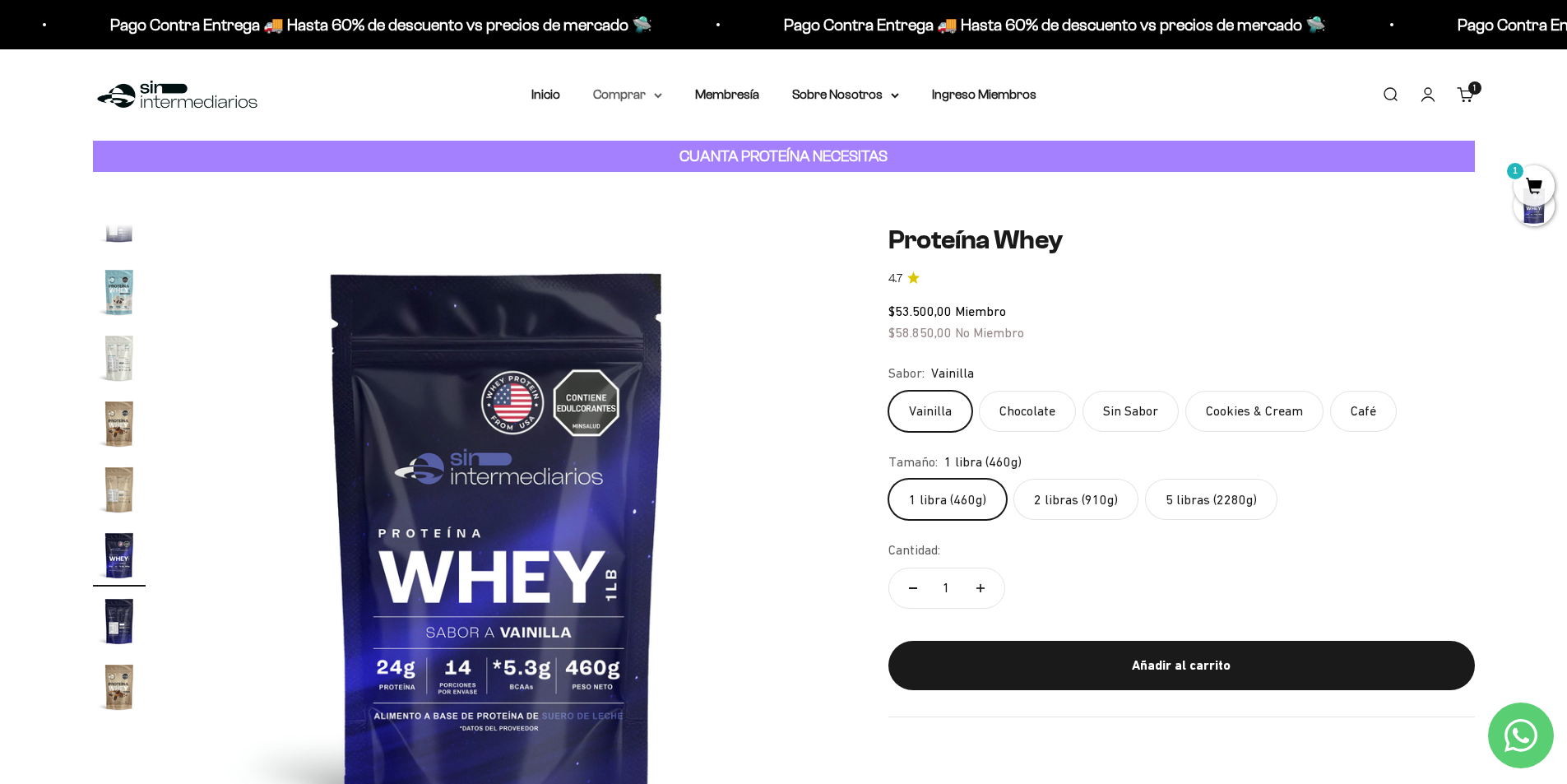
click at [632, 95] on summary "Comprar" at bounding box center [627, 94] width 69 height 22
click at [642, 146] on span "Proteínas" at bounding box center [630, 147] width 55 height 14
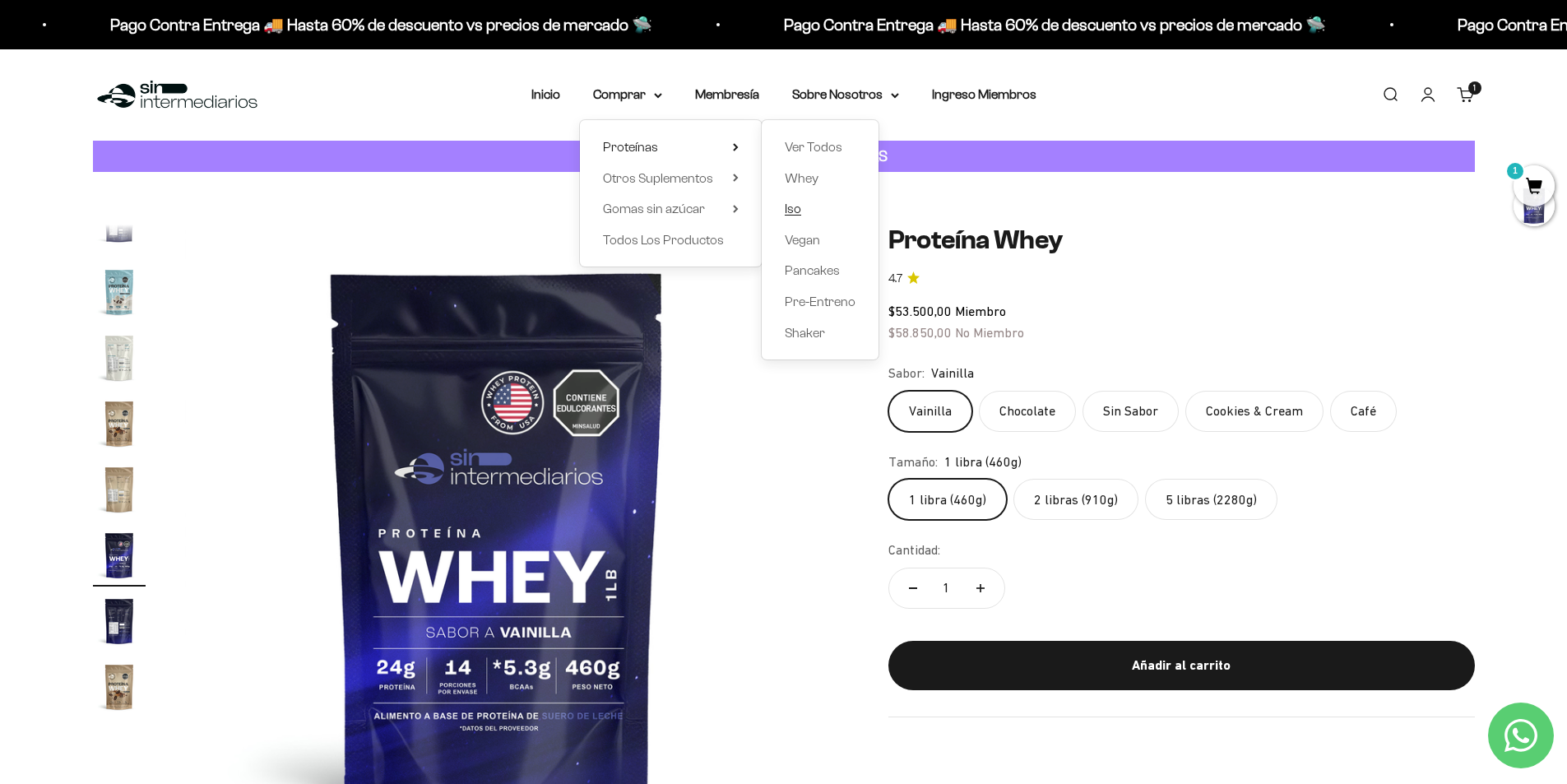
click at [803, 207] on link "Iso" at bounding box center [820, 209] width 71 height 22
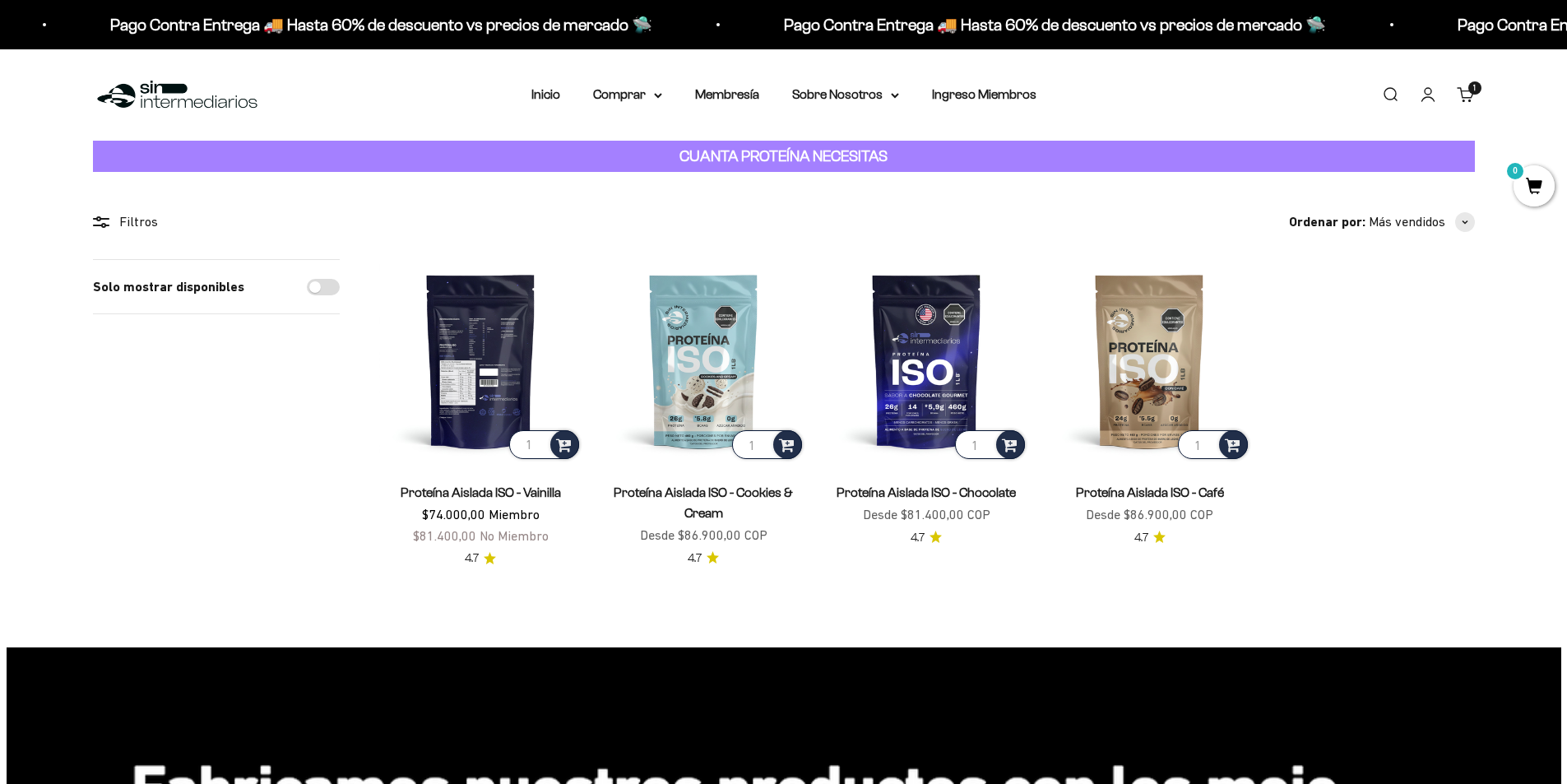
click at [486, 351] on img at bounding box center [481, 361] width 203 height 203
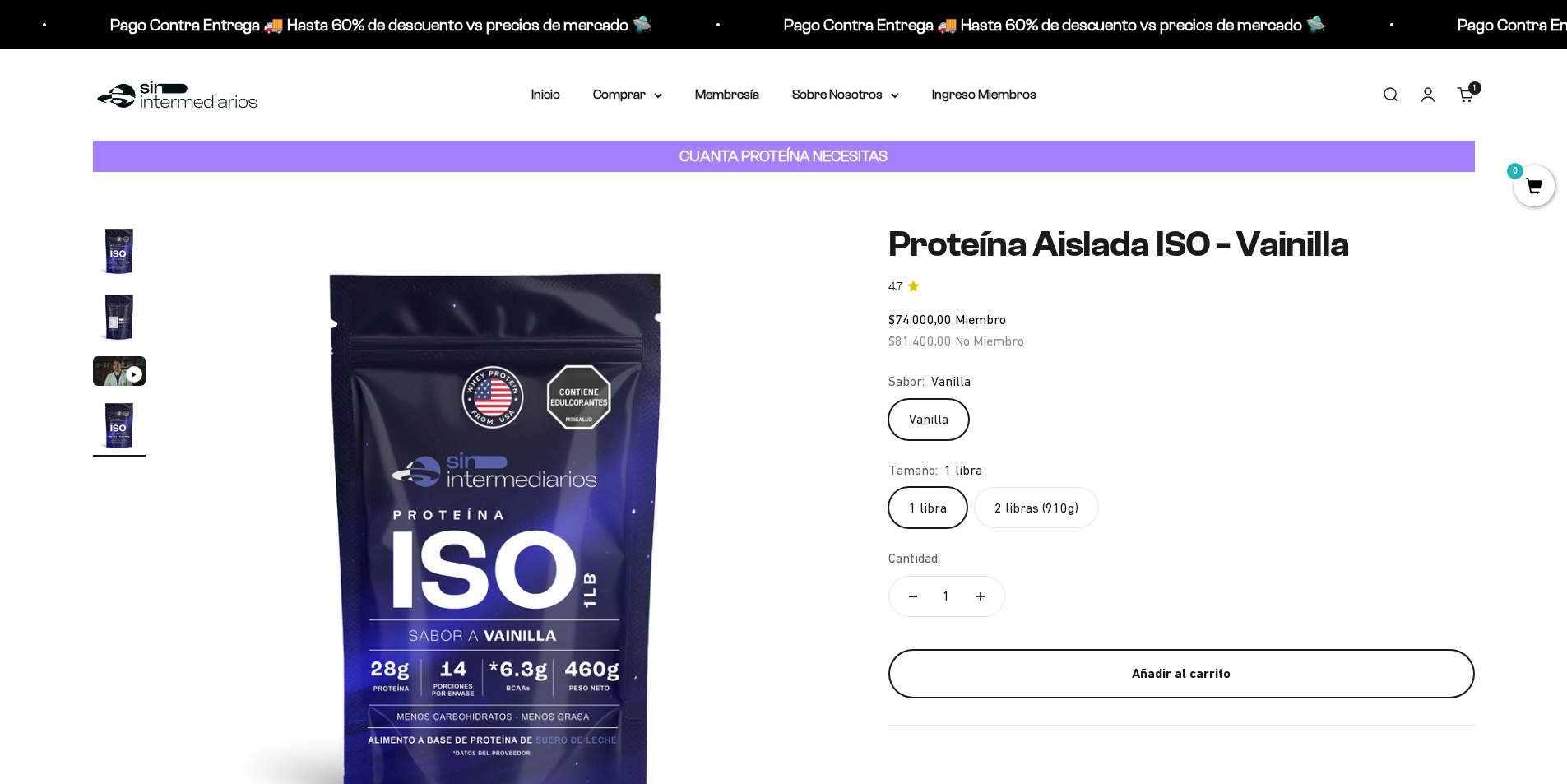
click at [1267, 667] on div "Añadir al carrito" at bounding box center [1181, 673] width 521 height 22
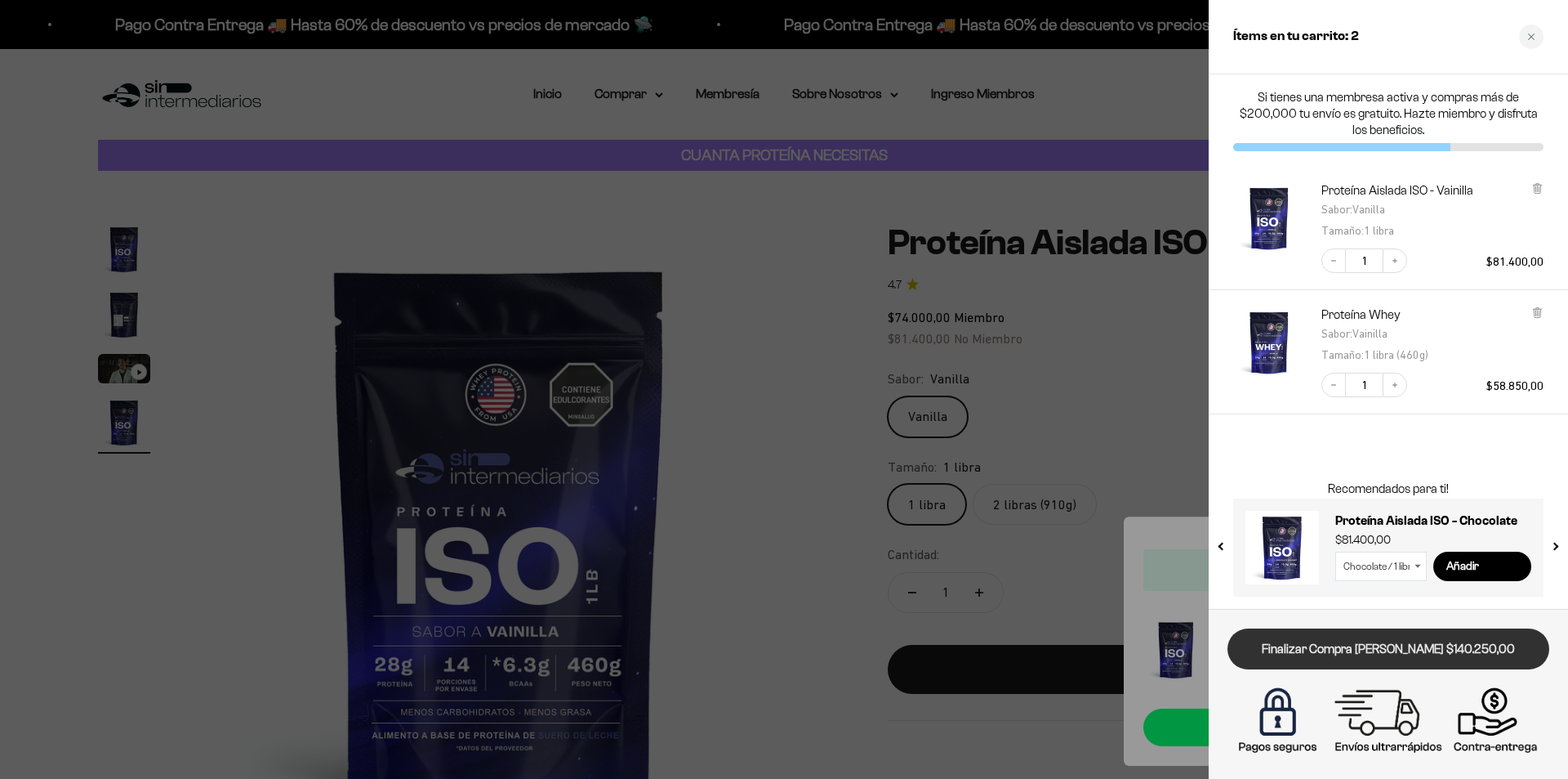
click at [1383, 651] on link "Finalizar Compra [PERSON_NAME] $140.250,00" at bounding box center [1389, 649] width 321 height 42
